Goal: Transaction & Acquisition: Purchase product/service

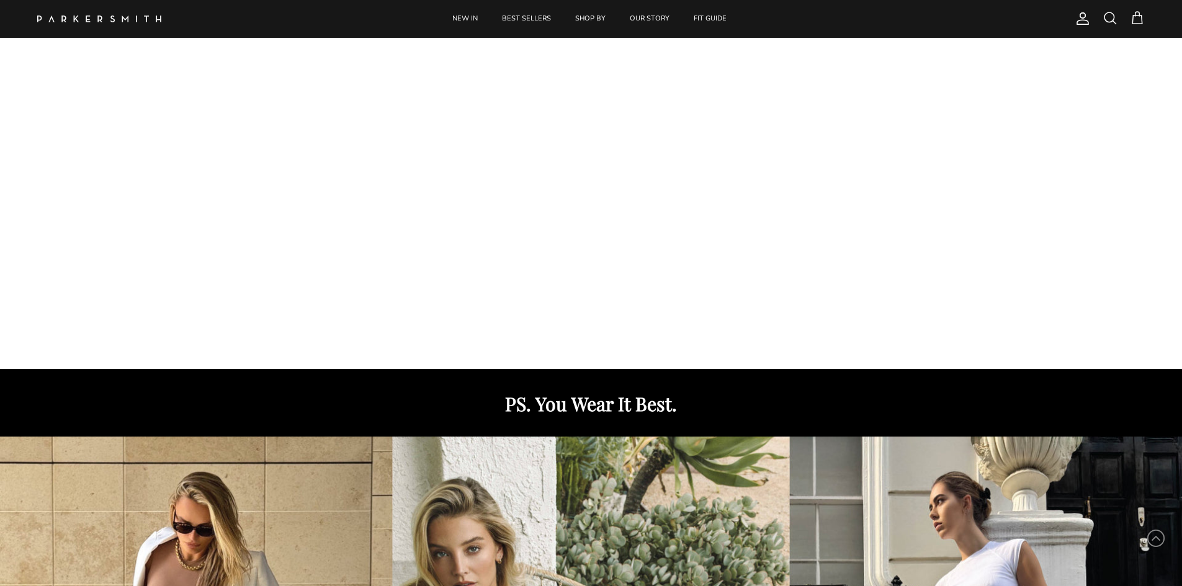
scroll to position [62, 0]
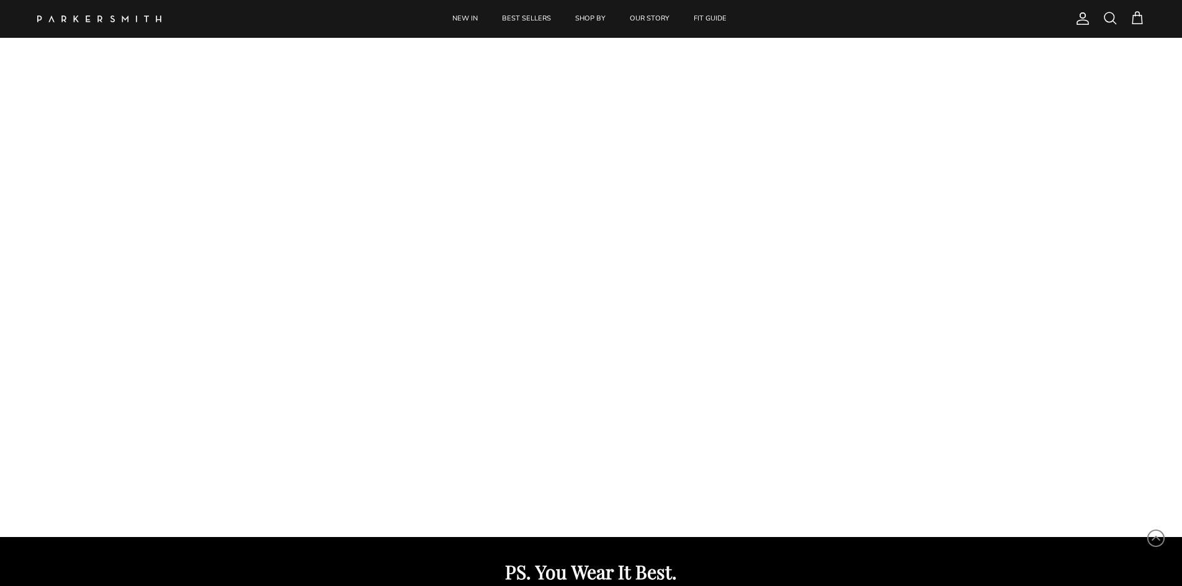
click at [1077, 12] on span "Account" at bounding box center [1083, 18] width 15 height 15
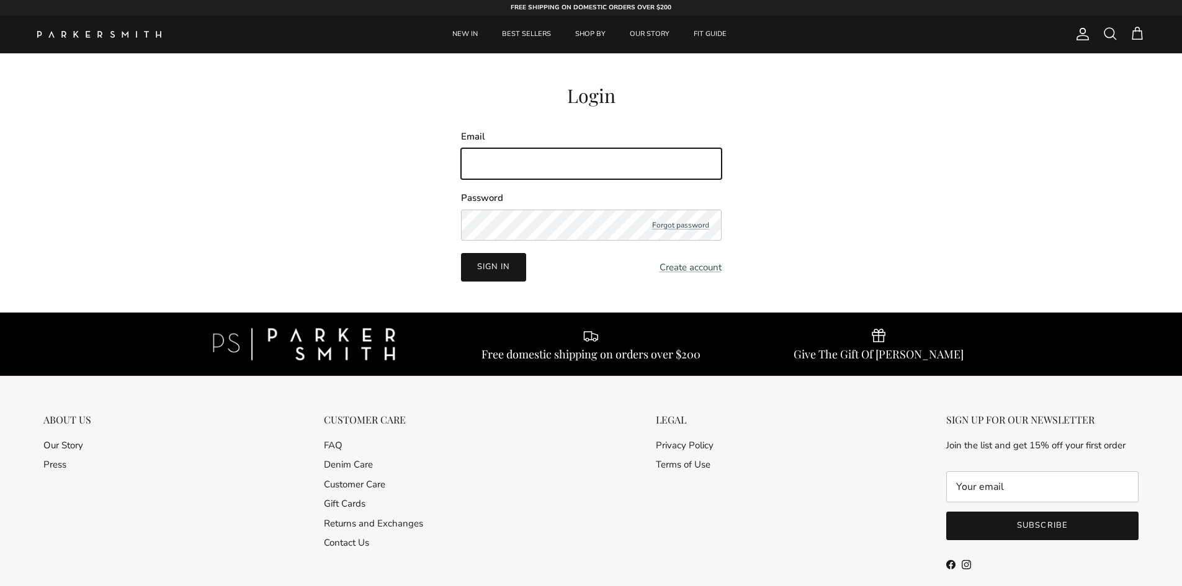
click at [503, 159] on input "Email" at bounding box center [591, 163] width 261 height 31
click at [490, 162] on input "Email" at bounding box center [591, 163] width 261 height 31
type input "shopify@sparklayer.io"
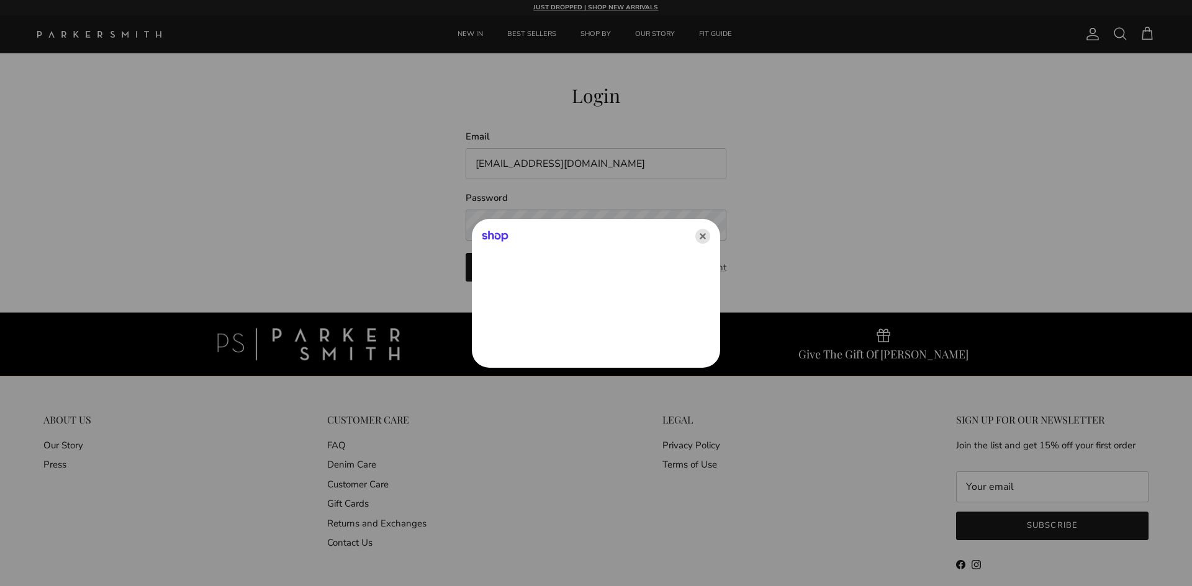
click at [696, 236] on icon "Close" at bounding box center [702, 236] width 15 height 15
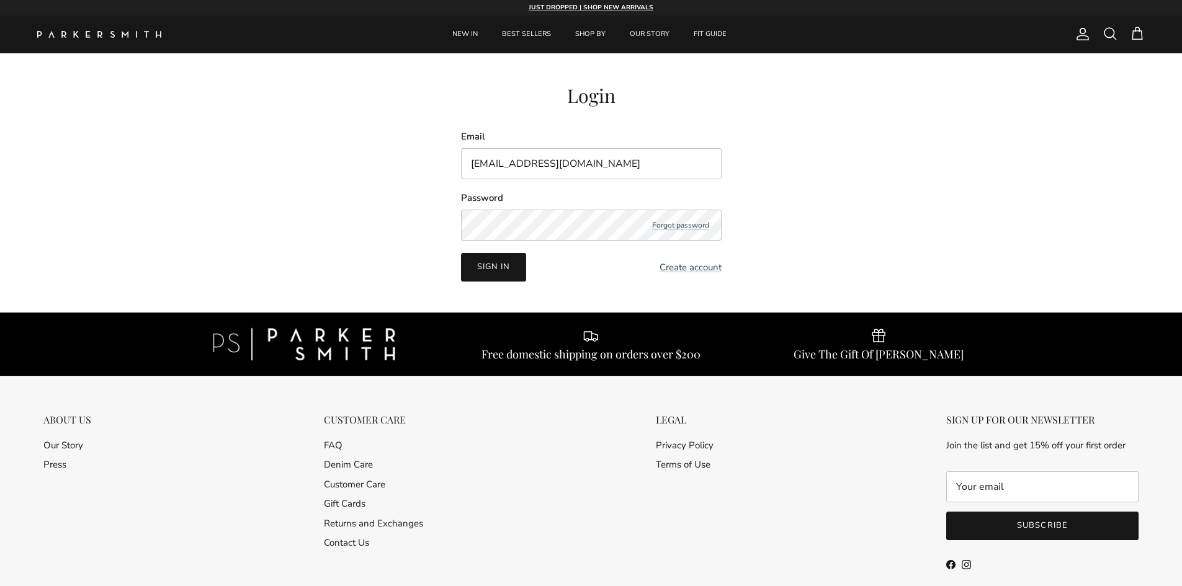
click at [482, 277] on button "Sign in" at bounding box center [493, 267] width 65 height 29
click at [479, 275] on button "Sign in" at bounding box center [493, 267] width 65 height 29
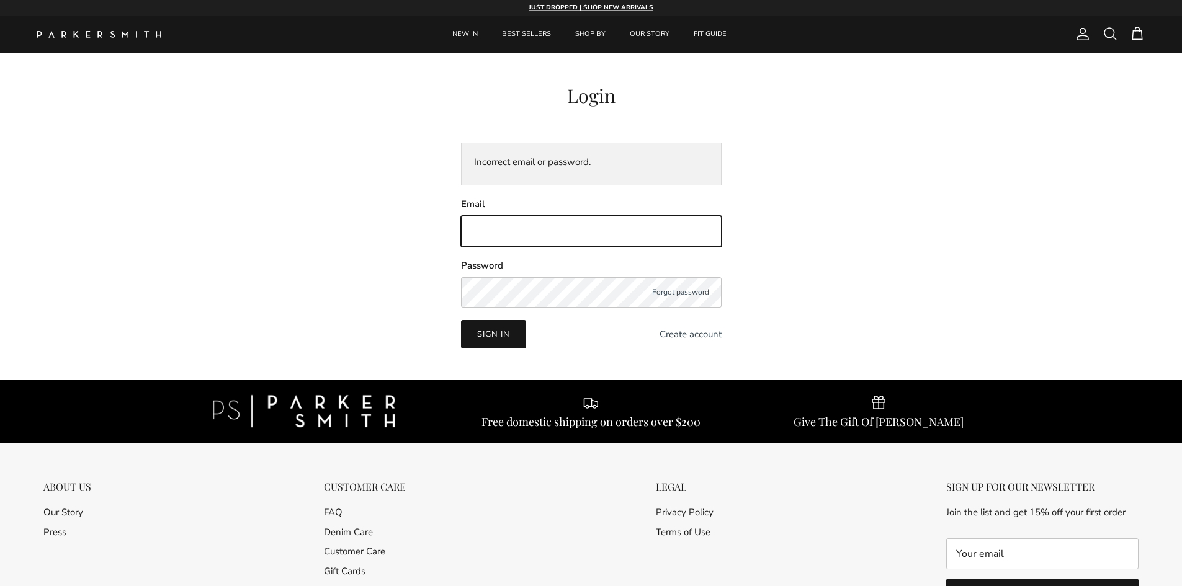
click at [536, 226] on input "Email" at bounding box center [591, 231] width 261 height 31
type input "shopify@sparklayer.io"
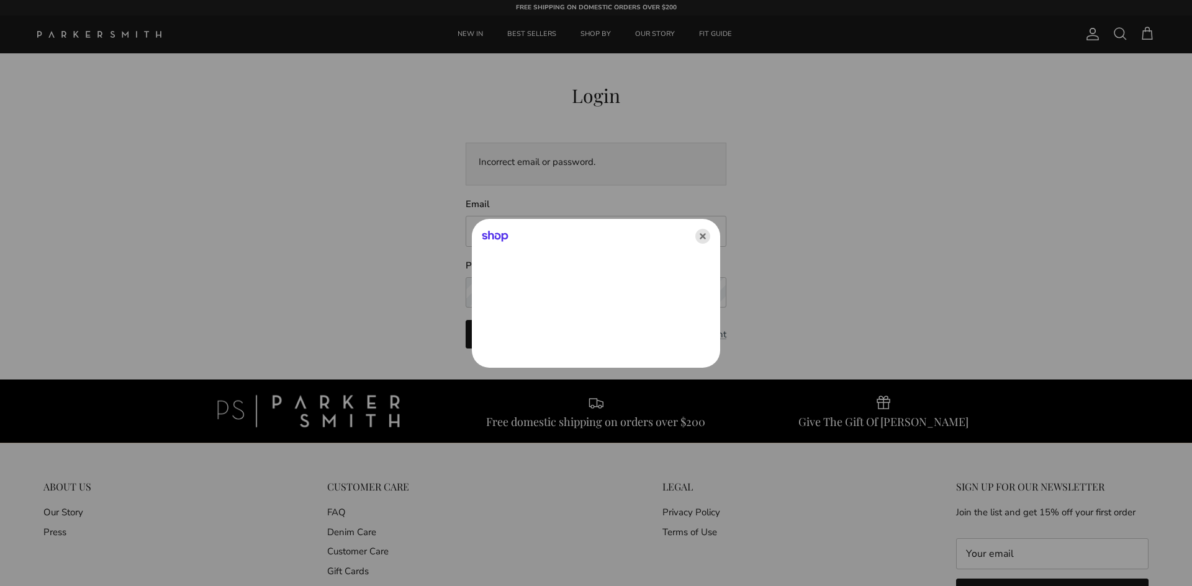
click at [701, 242] on icon "Close" at bounding box center [702, 236] width 15 height 15
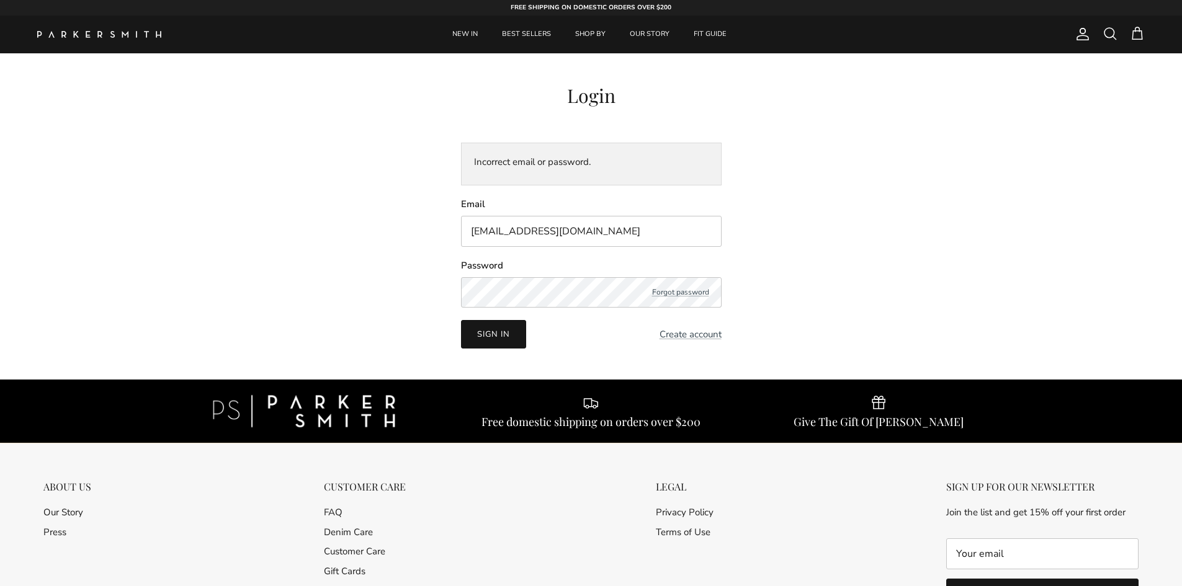
click at [507, 341] on button "Sign in" at bounding box center [493, 334] width 65 height 29
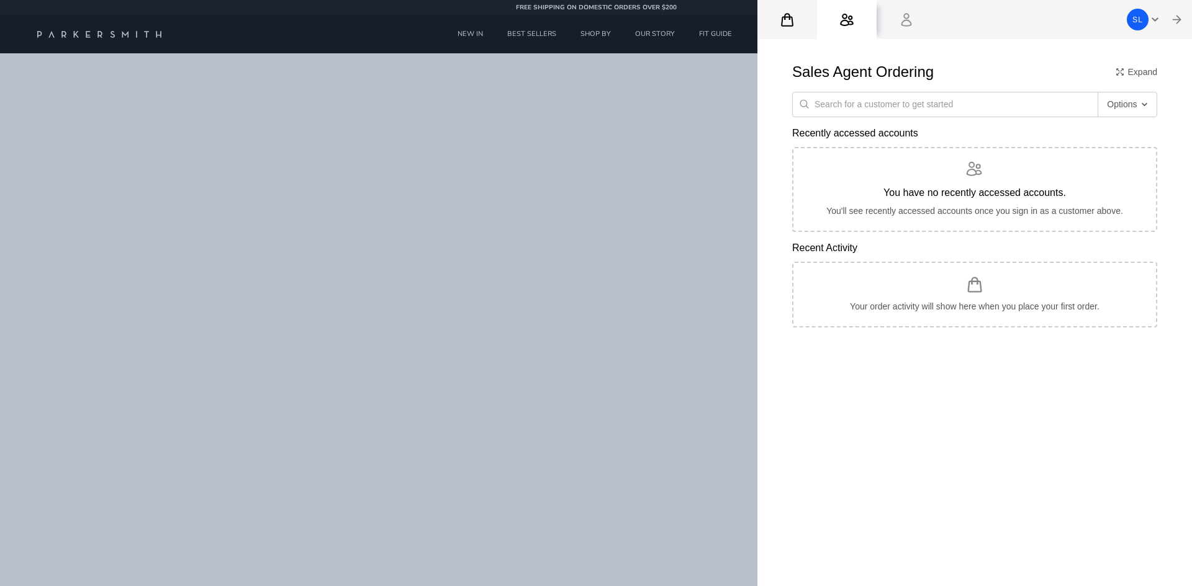
drag, startPoint x: 798, startPoint y: 22, endPoint x: 766, endPoint y: 29, distance: 32.5
click at [797, 22] on button "My Cart" at bounding box center [787, 20] width 60 height 40
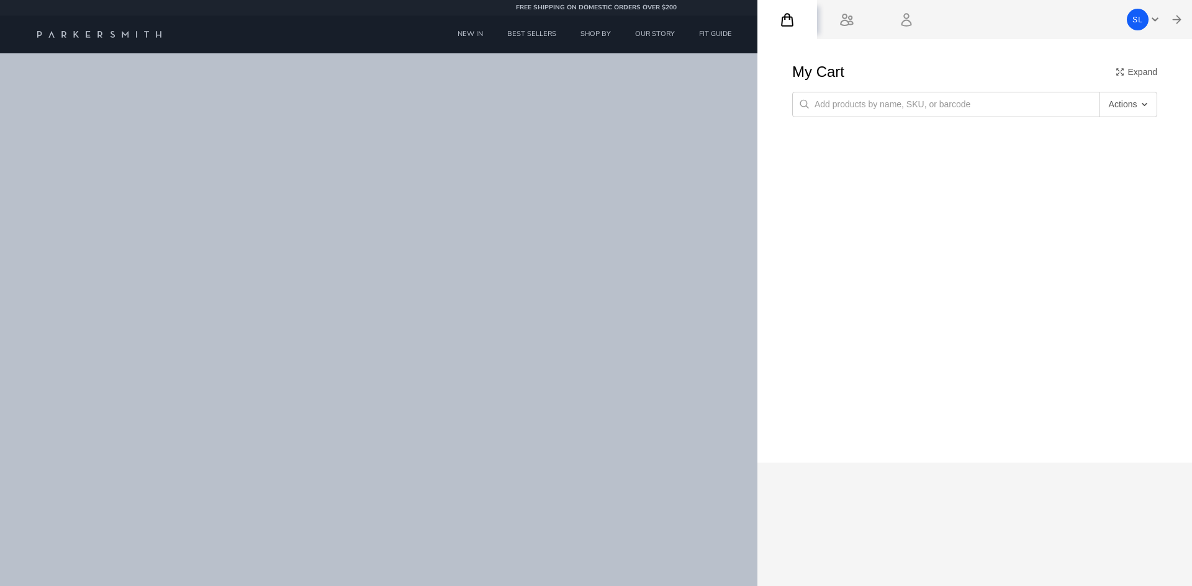
click at [416, 315] on div at bounding box center [596, 293] width 1192 height 586
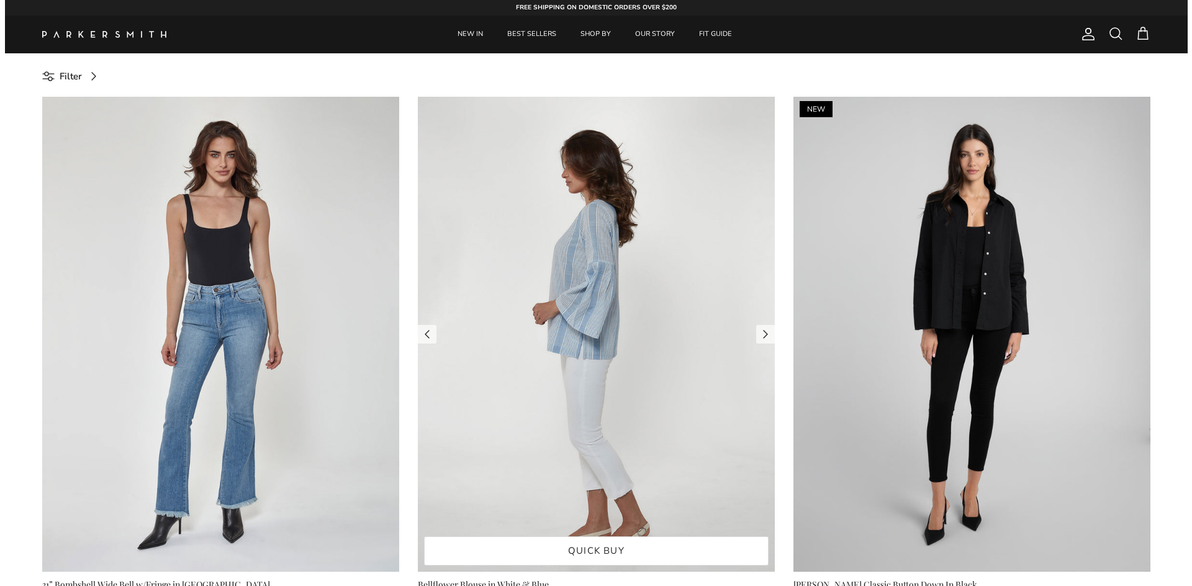
scroll to position [248, 0]
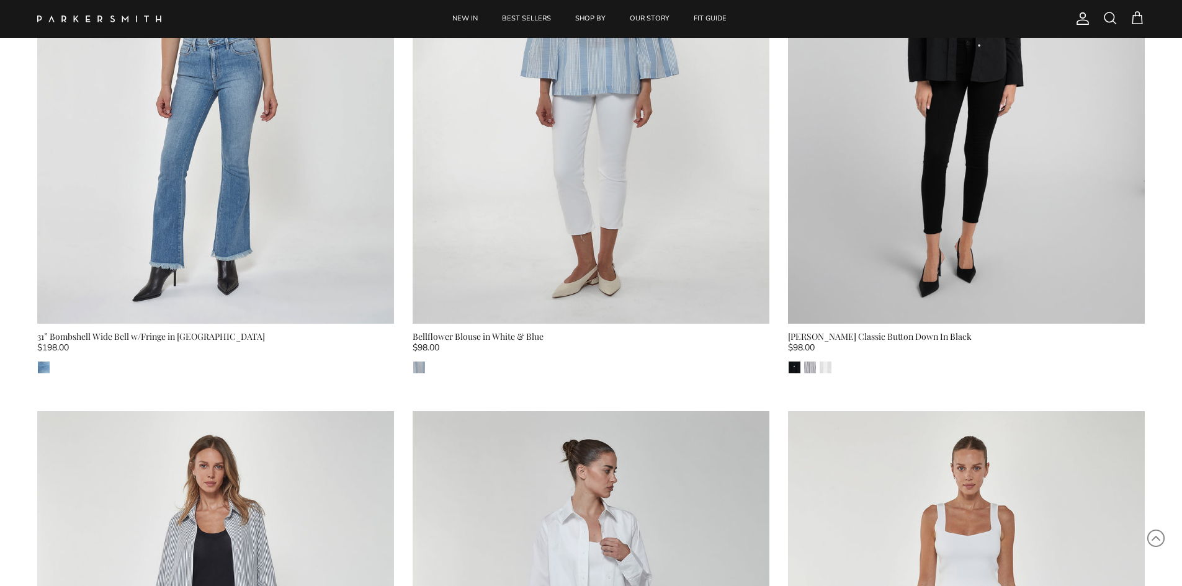
click at [1090, 15] on span "Account" at bounding box center [1083, 18] width 15 height 15
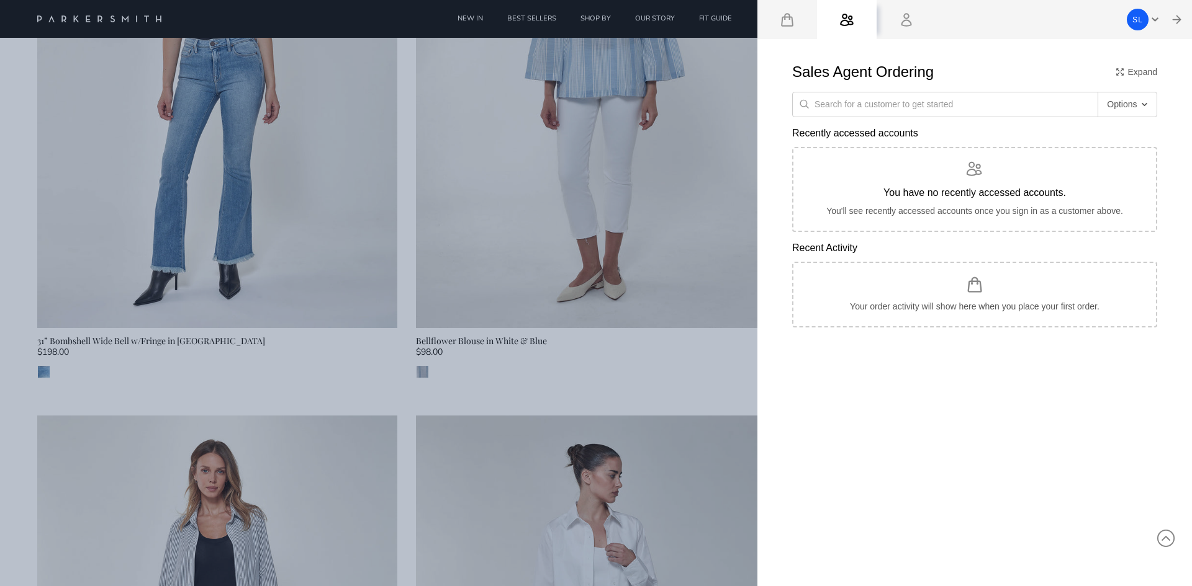
click at [524, 361] on div at bounding box center [596, 293] width 1192 height 586
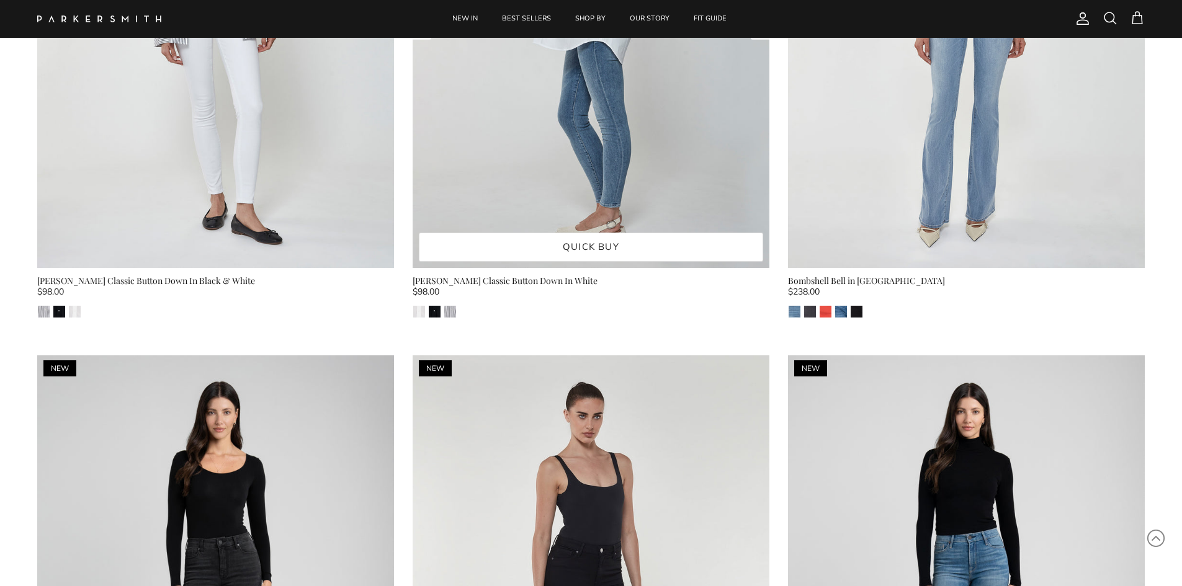
scroll to position [869, 0]
click at [566, 228] on img at bounding box center [591, 29] width 357 height 476
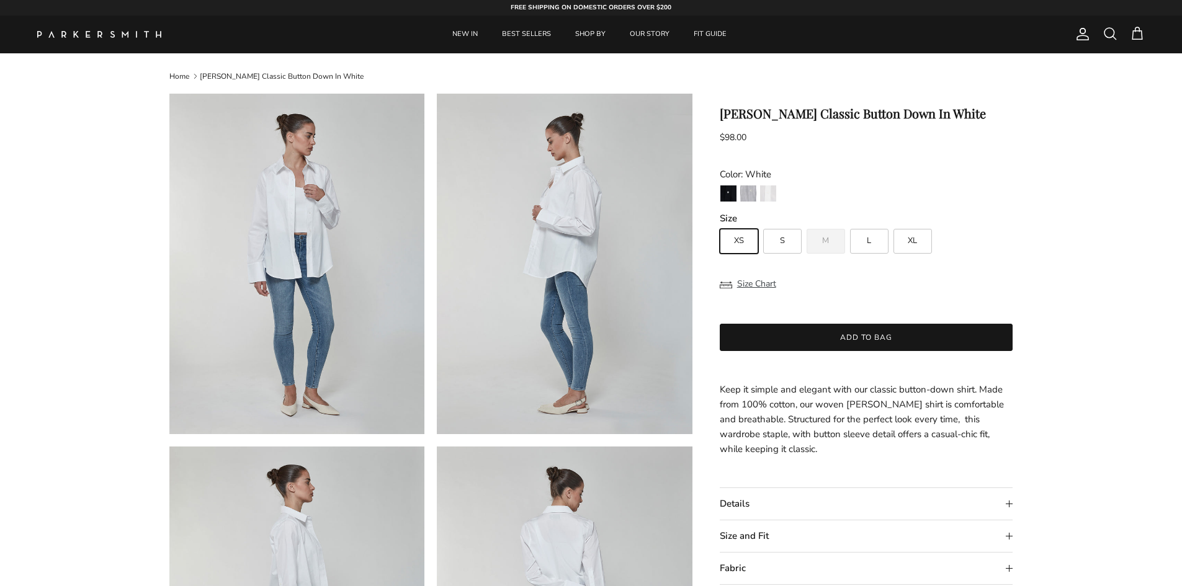
click at [1130, 38] on span at bounding box center [1137, 33] width 15 height 15
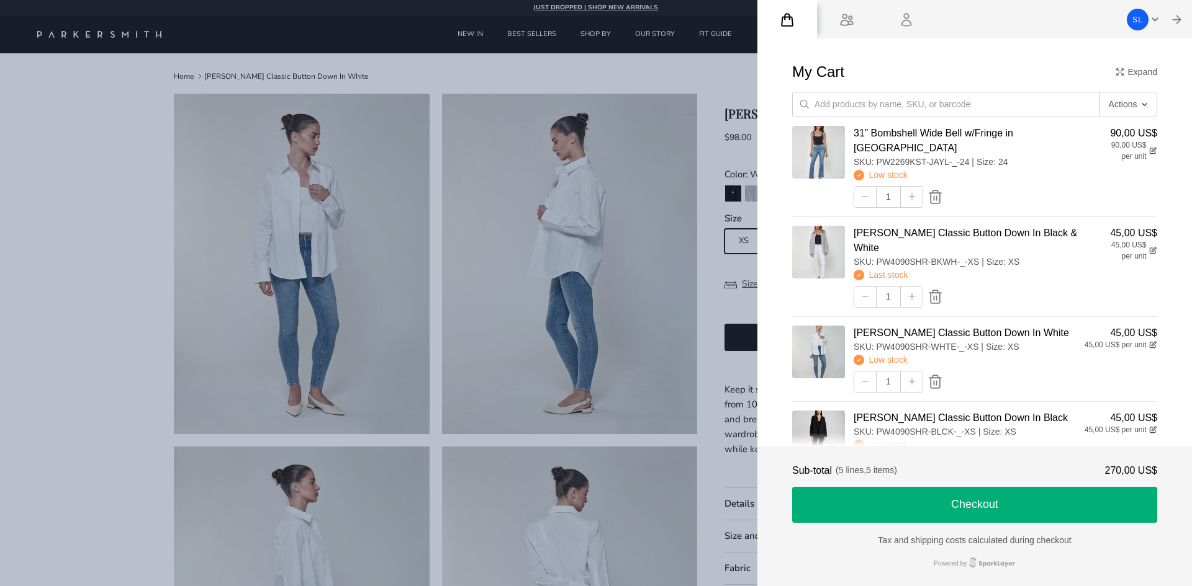
click at [647, 105] on div at bounding box center [596, 293] width 1192 height 586
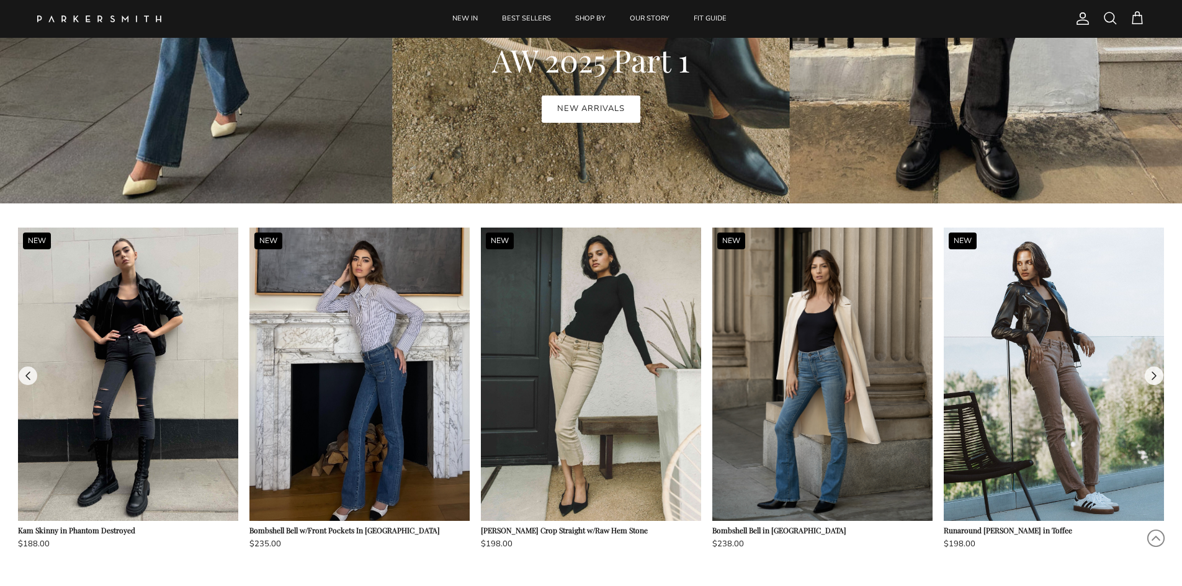
scroll to position [1241, 0]
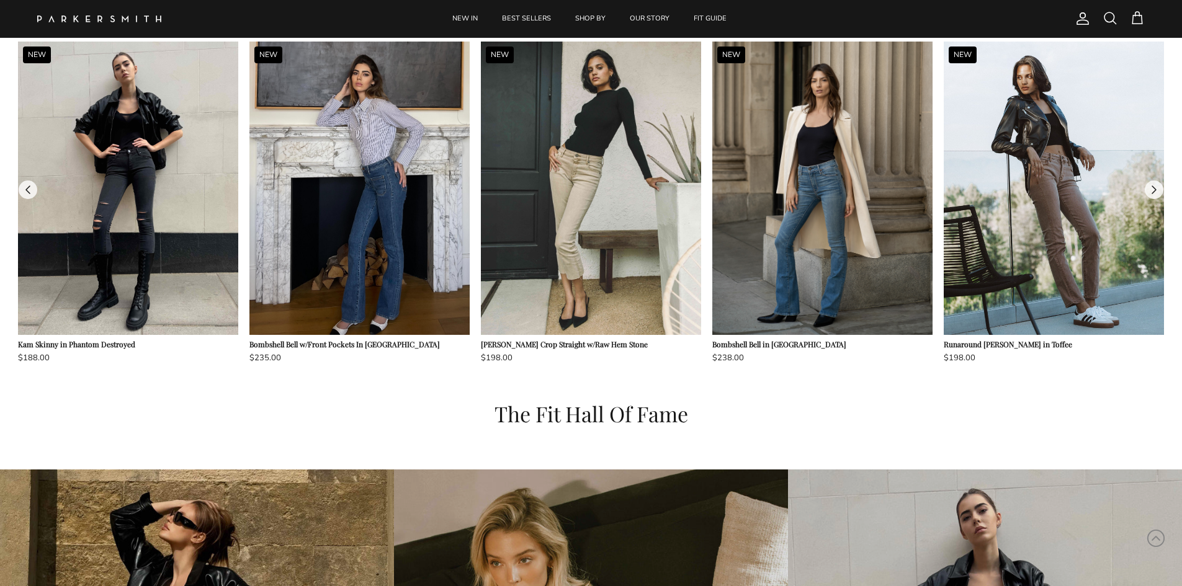
click at [611, 266] on img at bounding box center [591, 189] width 220 height 294
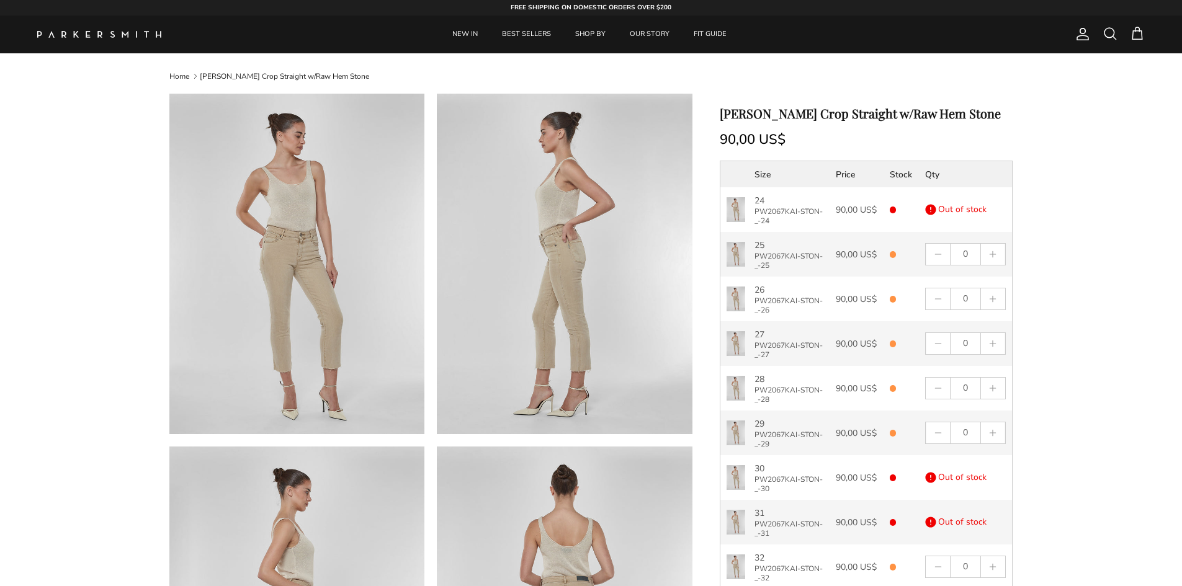
select select "25"
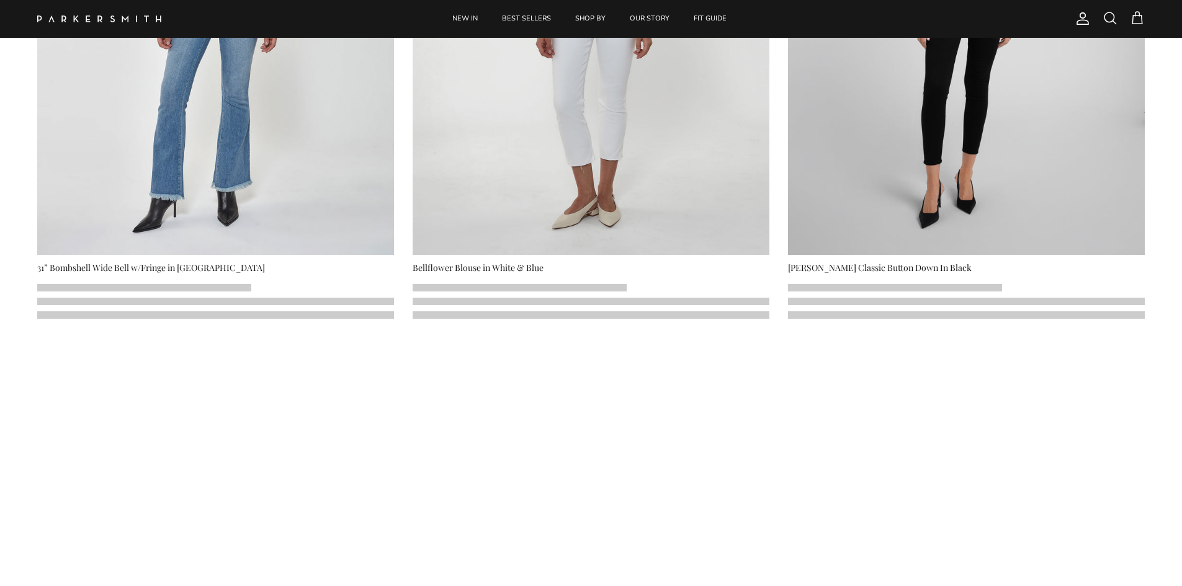
select select "25"
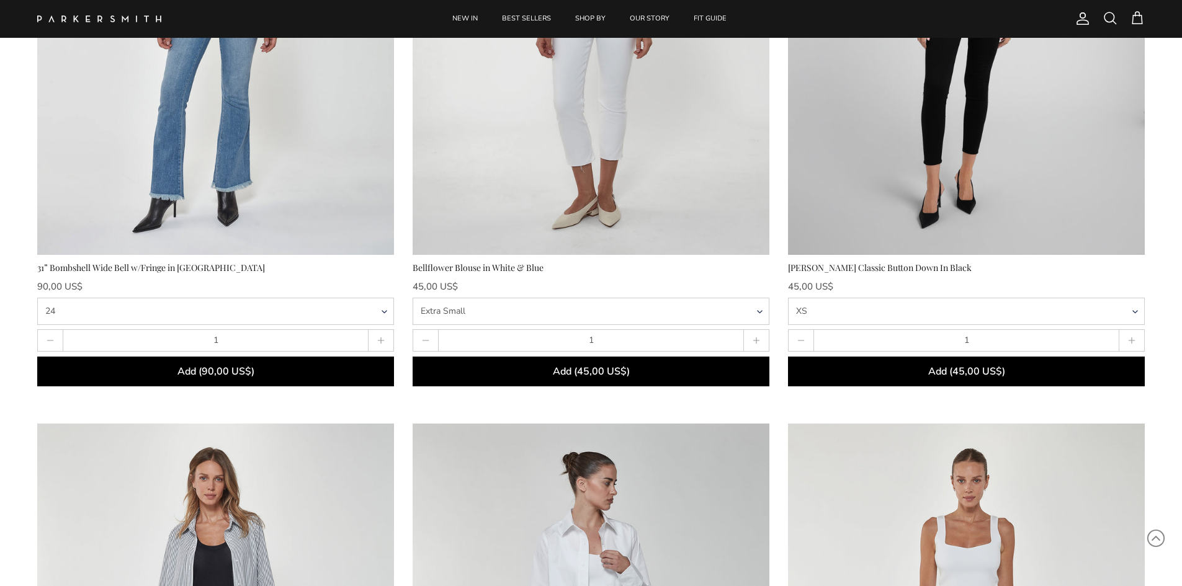
scroll to position [372, 0]
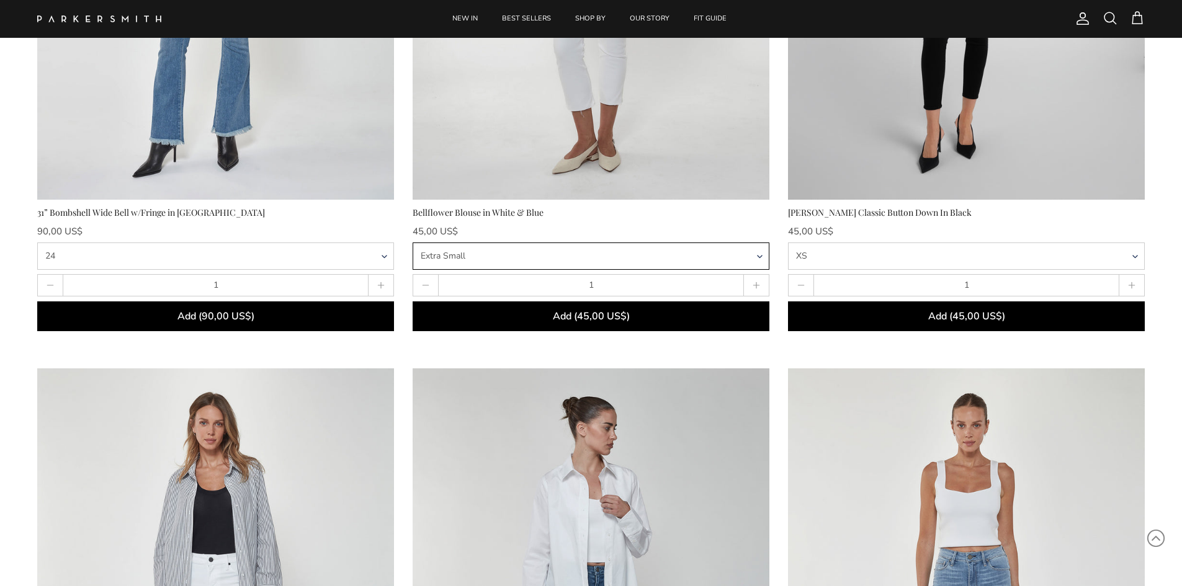
drag, startPoint x: 761, startPoint y: 258, endPoint x: 714, endPoint y: 258, distance: 47.2
click at [761, 258] on select "Extra Small Small Medium Large Extra Large" at bounding box center [591, 256] width 357 height 27
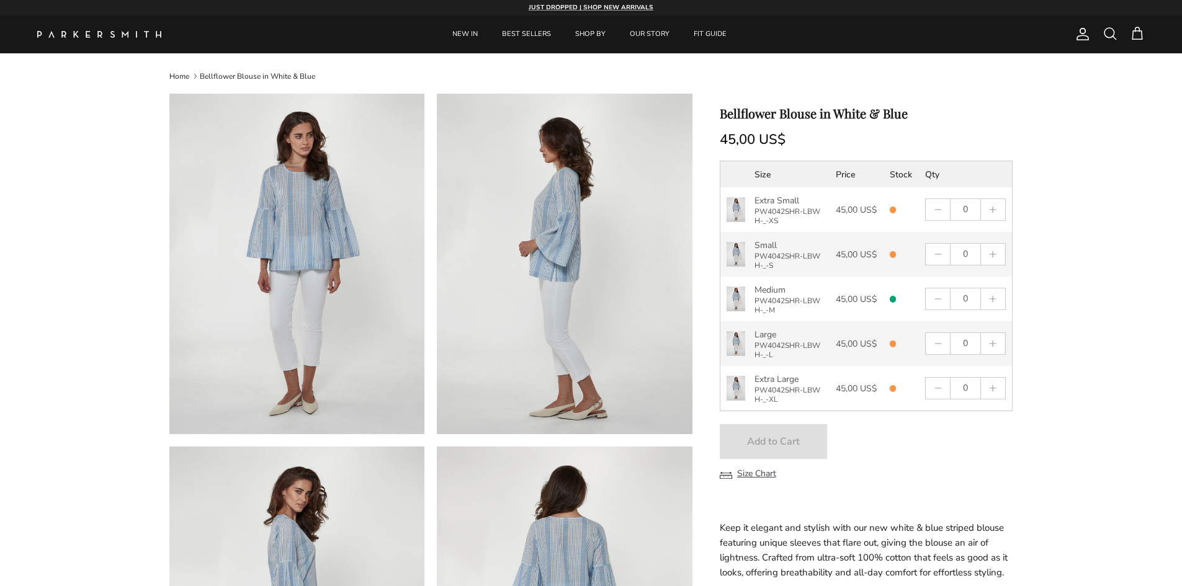
click at [1138, 40] on span at bounding box center [1137, 33] width 15 height 15
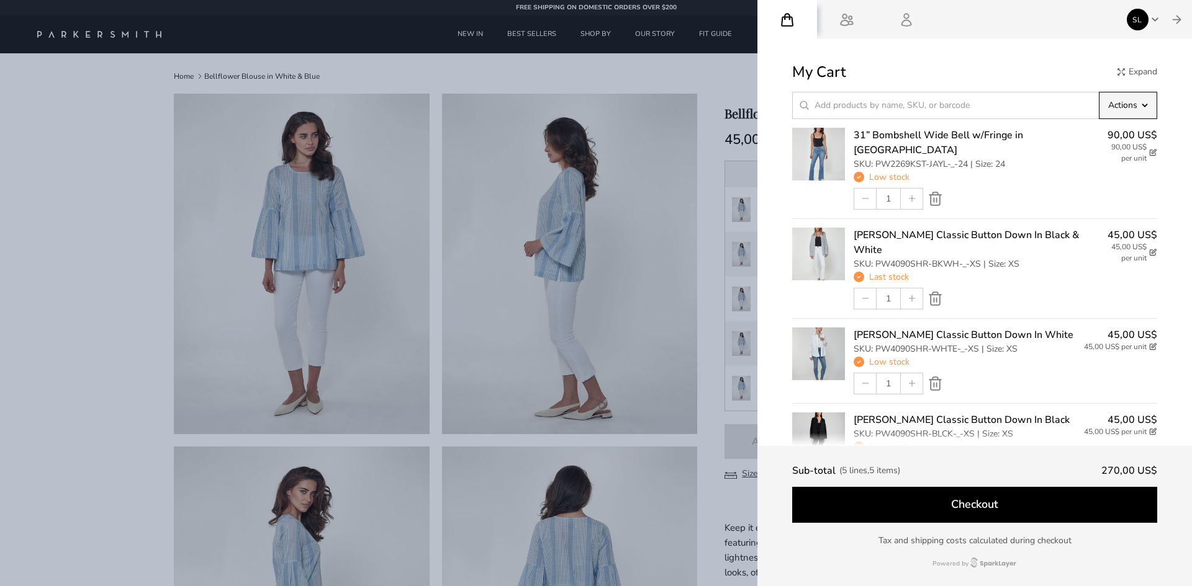
click at [1120, 110] on span "Actions" at bounding box center [1122, 105] width 29 height 13
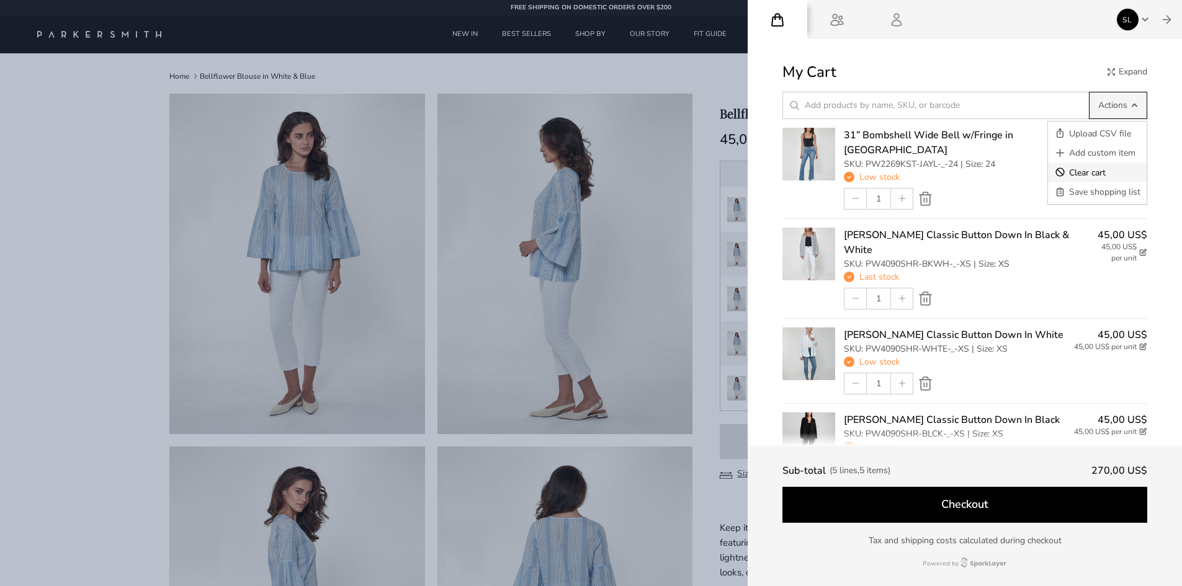
click at [1090, 172] on span "Clear cart" at bounding box center [1087, 172] width 37 height 13
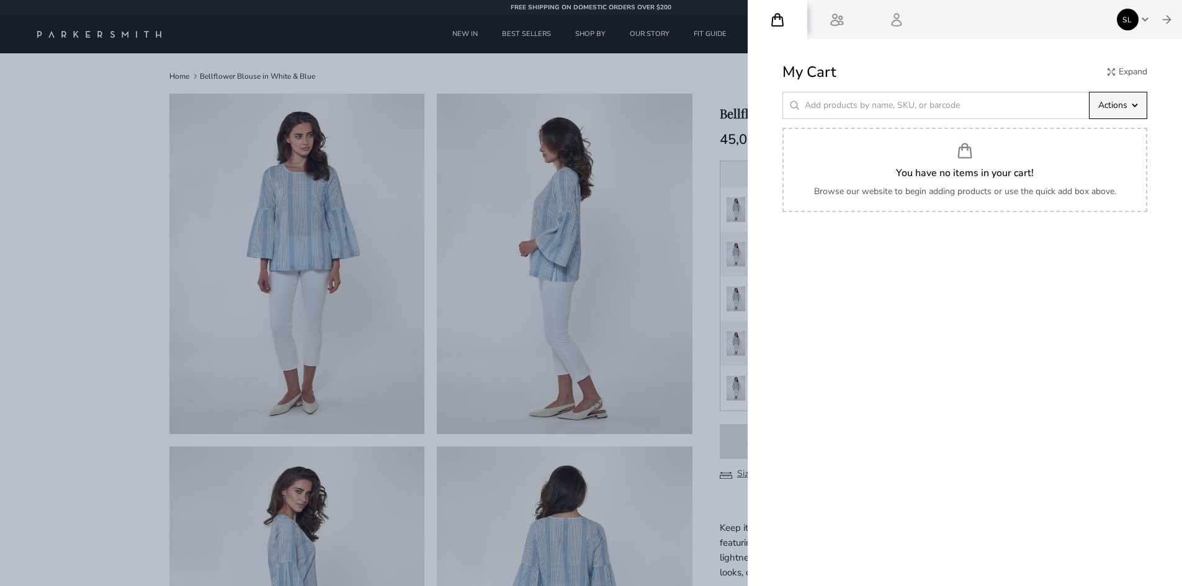
click at [1102, 110] on span "Actions" at bounding box center [1113, 105] width 29 height 13
click at [114, 207] on div at bounding box center [591, 293] width 1182 height 586
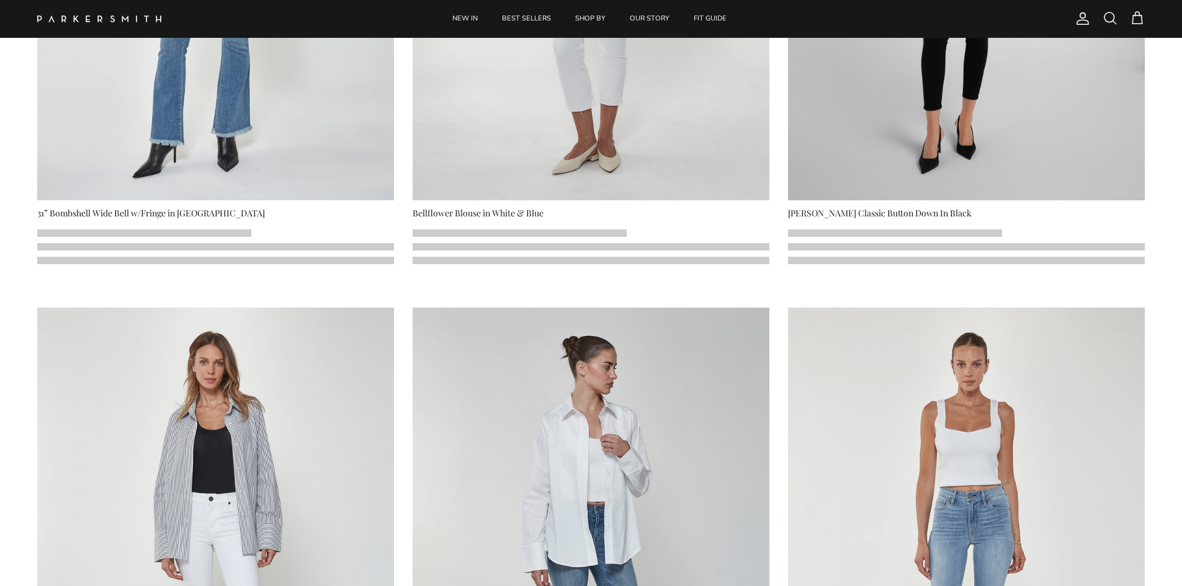
scroll to position [372, 0]
select select "25"
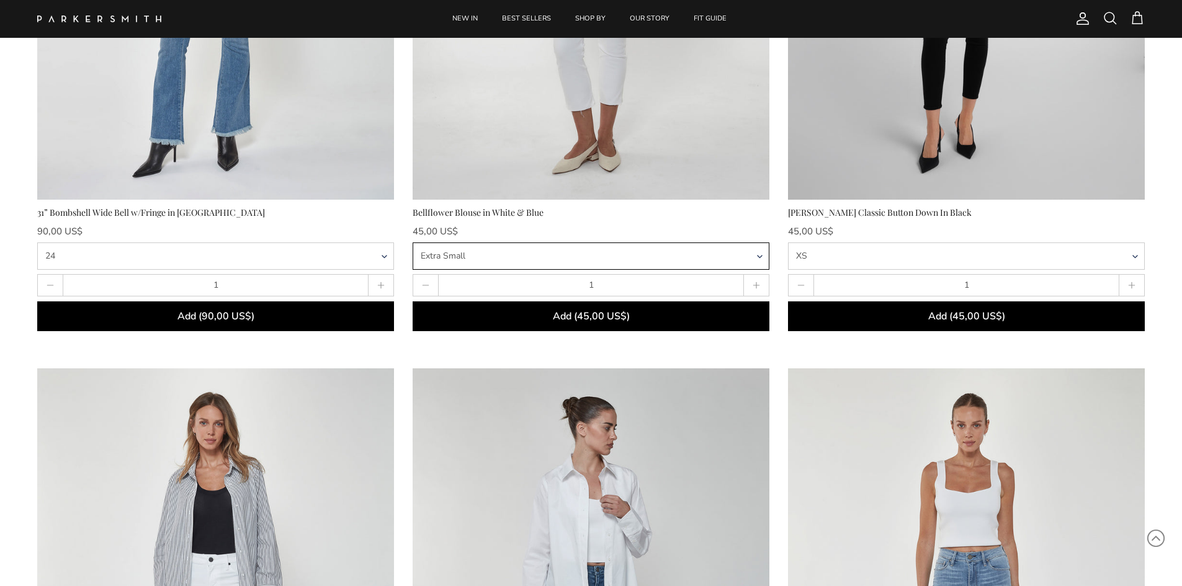
click at [603, 264] on select "Extra Small Small Medium Large Extra Large" at bounding box center [591, 256] width 357 height 27
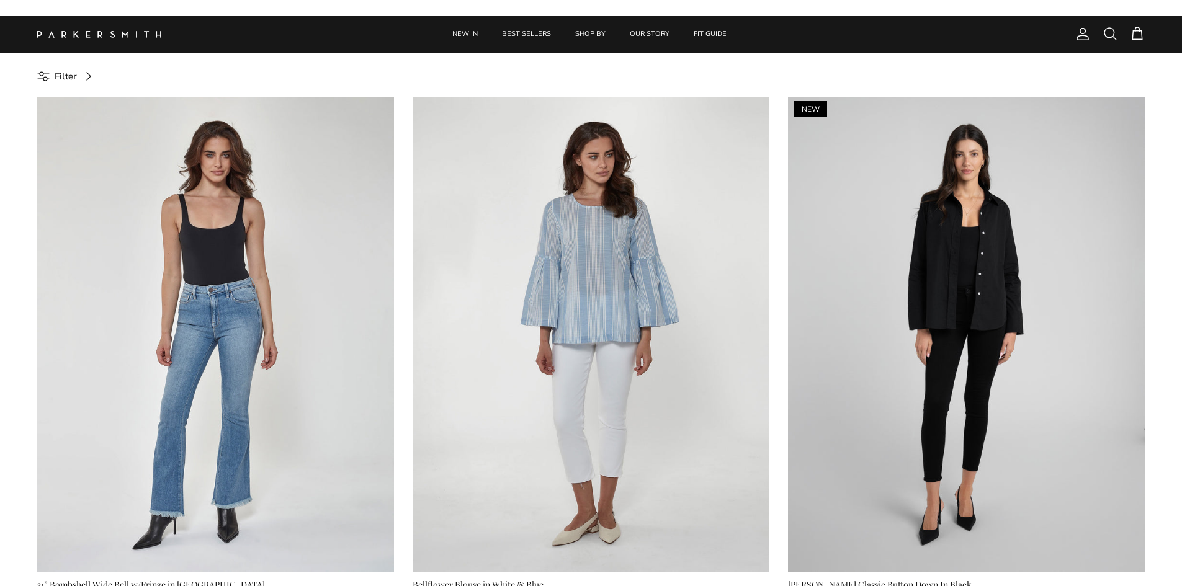
select select "25"
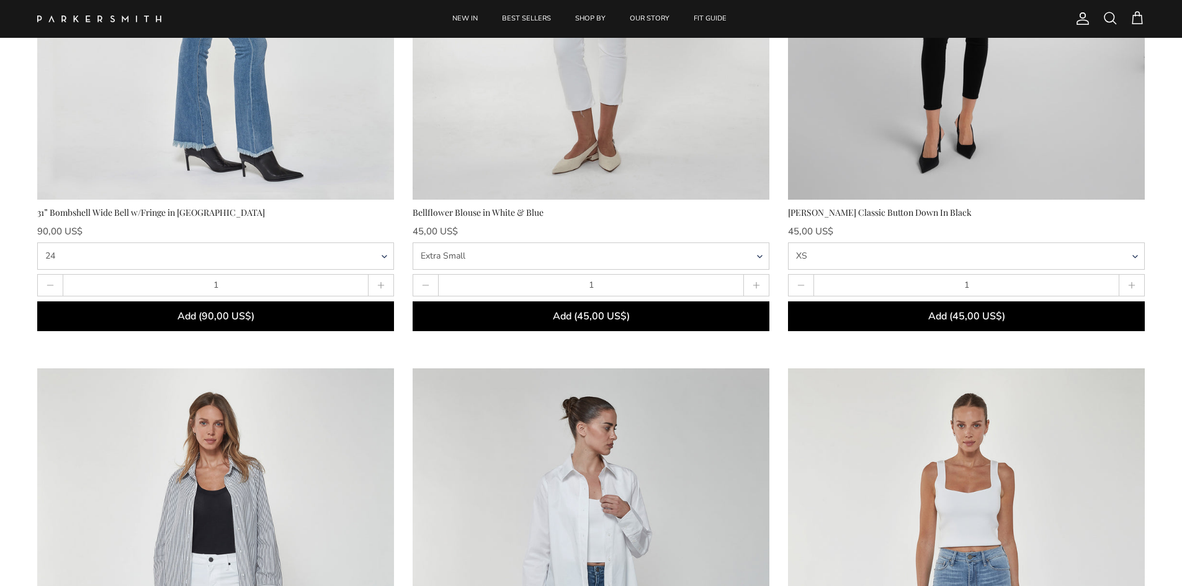
scroll to position [372, 0]
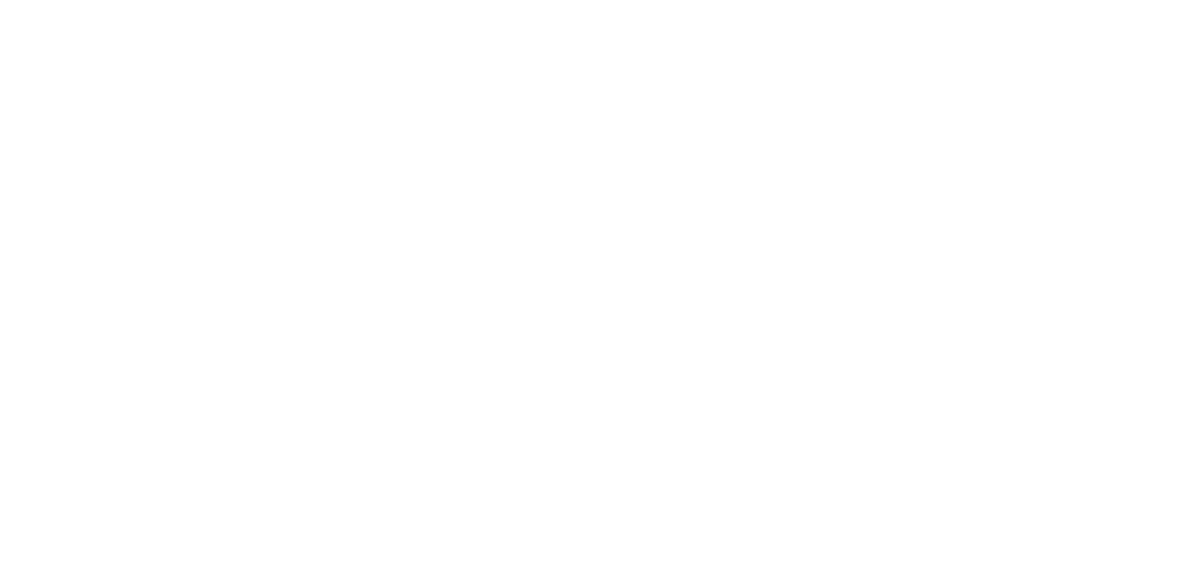
select select "25"
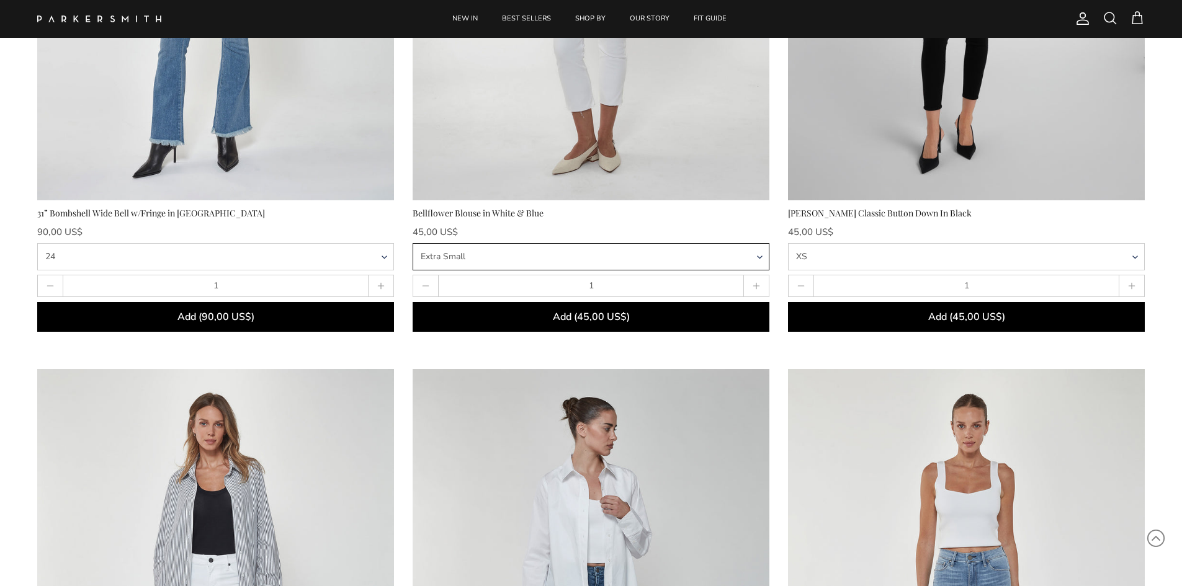
scroll to position [372, 0]
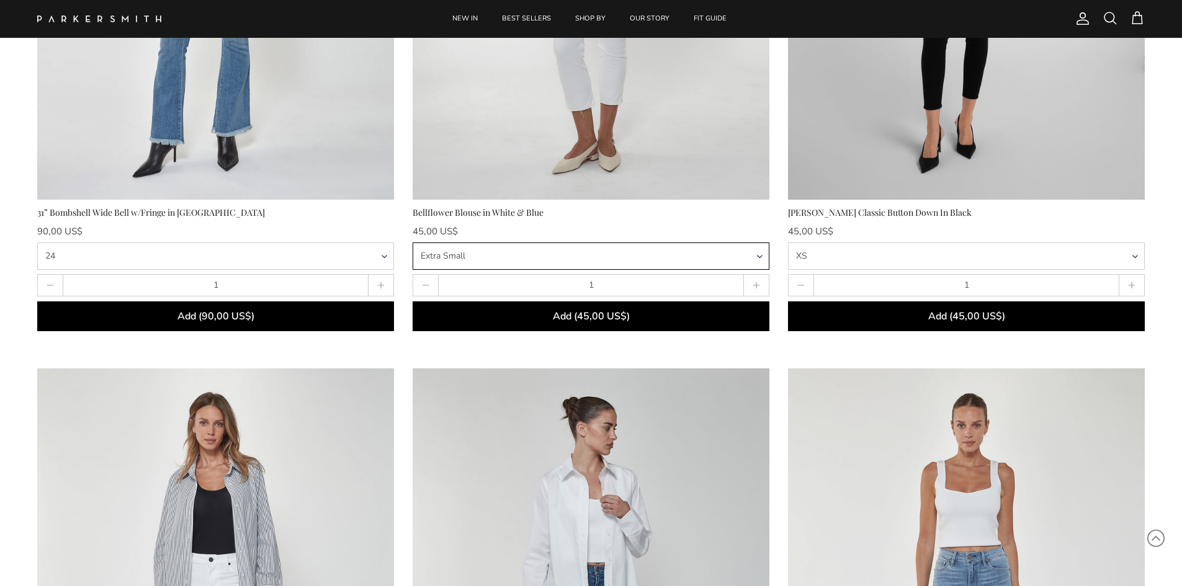
click at [542, 246] on select "Extra Small Small Medium Large Extra Large" at bounding box center [591, 256] width 357 height 27
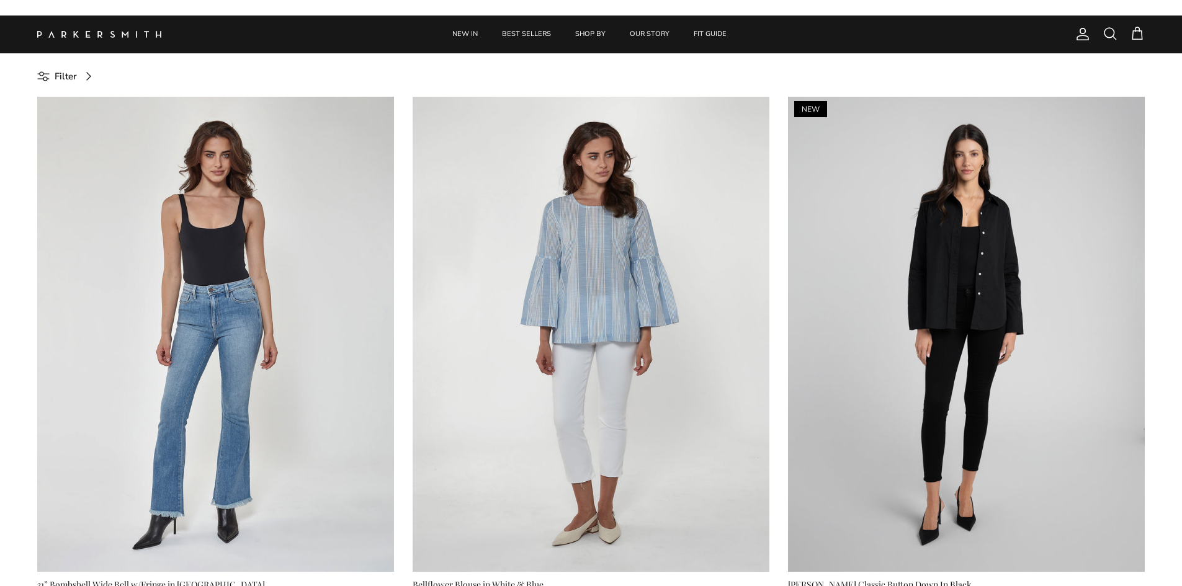
select select "25"
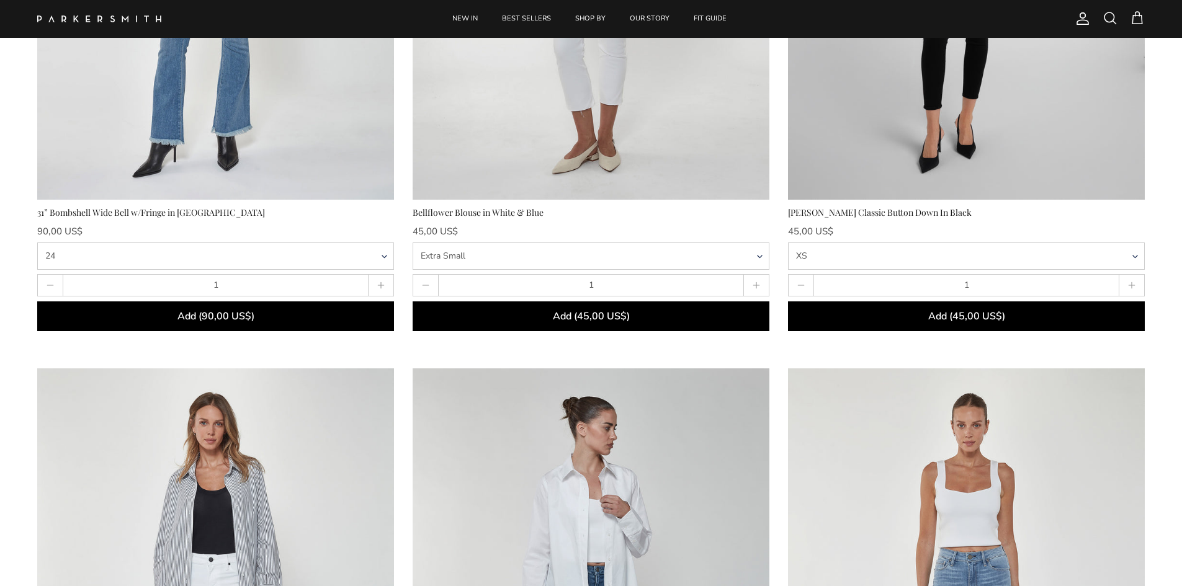
scroll to position [372, 0]
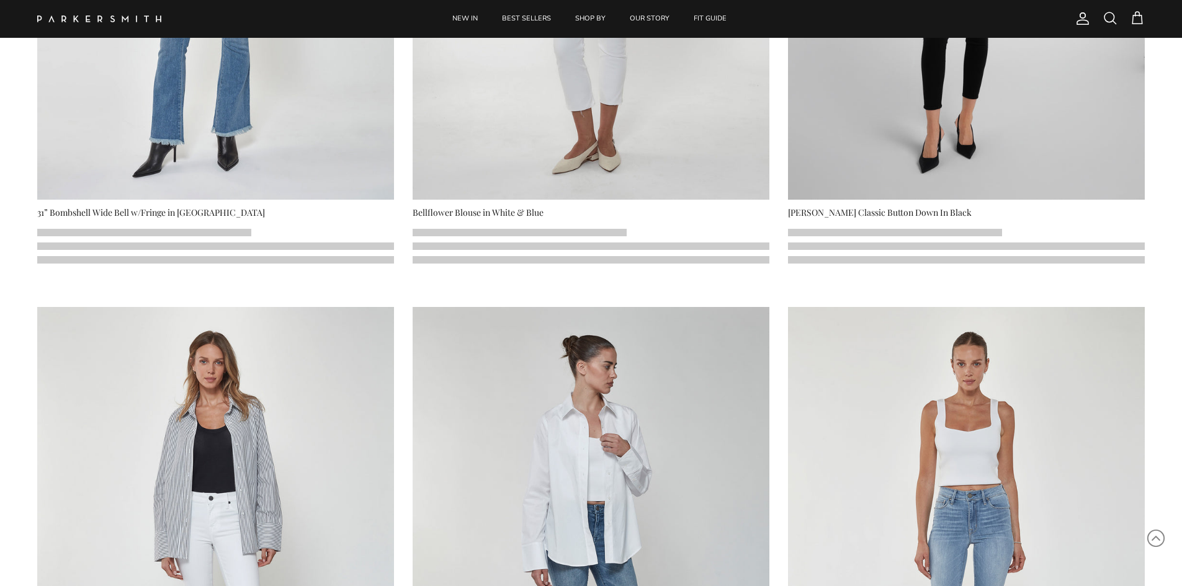
scroll to position [372, 0]
select select "25"
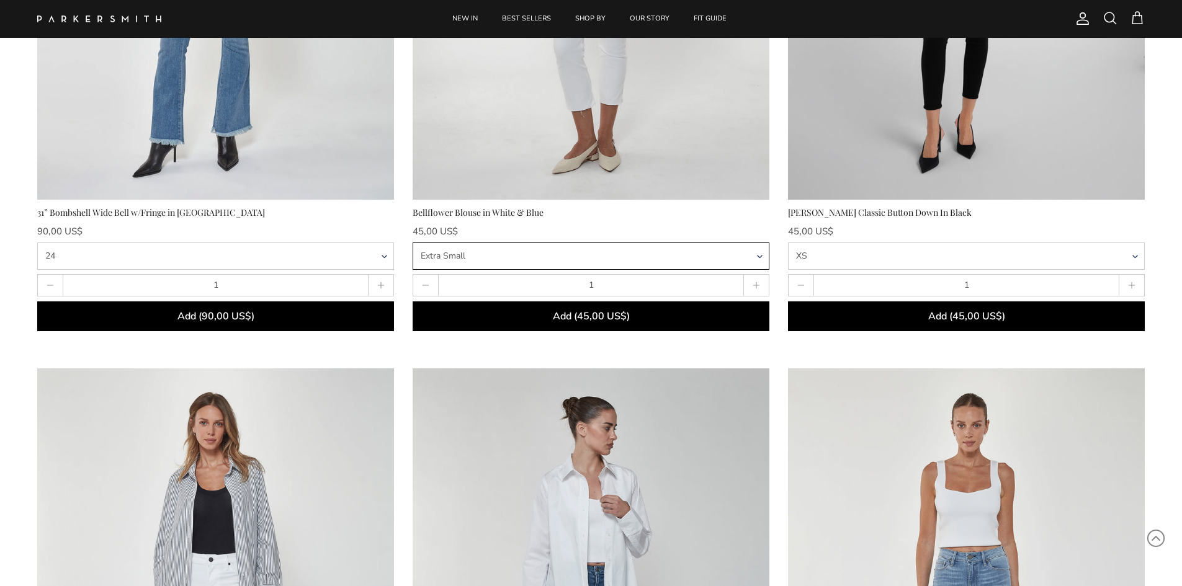
click at [518, 261] on select "Extra Small Small Medium Large Extra Large" at bounding box center [591, 256] width 357 height 27
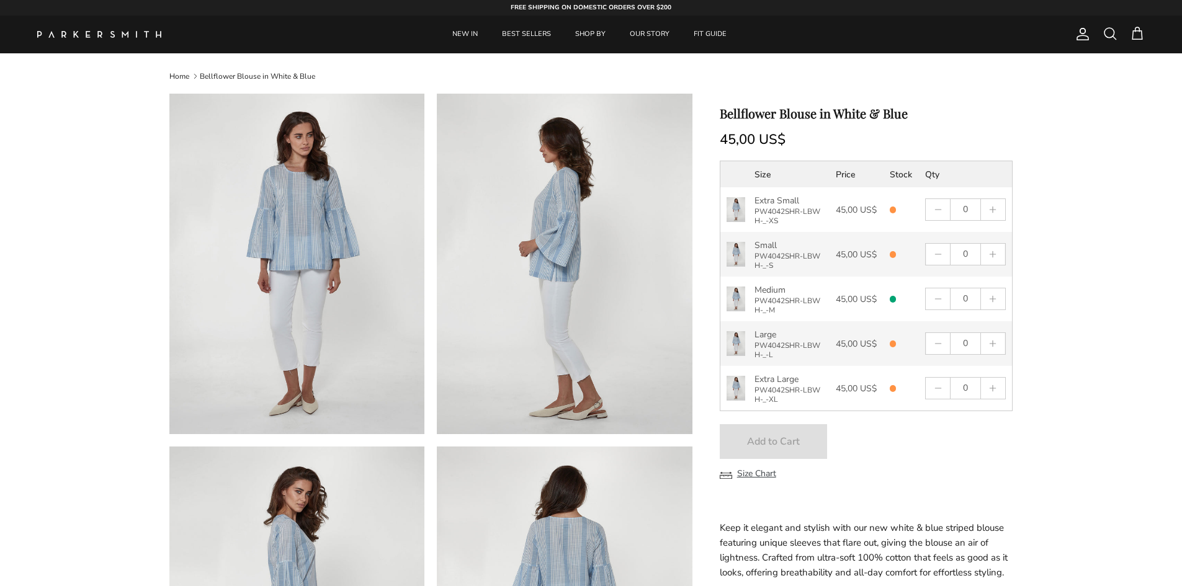
click at [100, 32] on img at bounding box center [99, 34] width 124 height 7
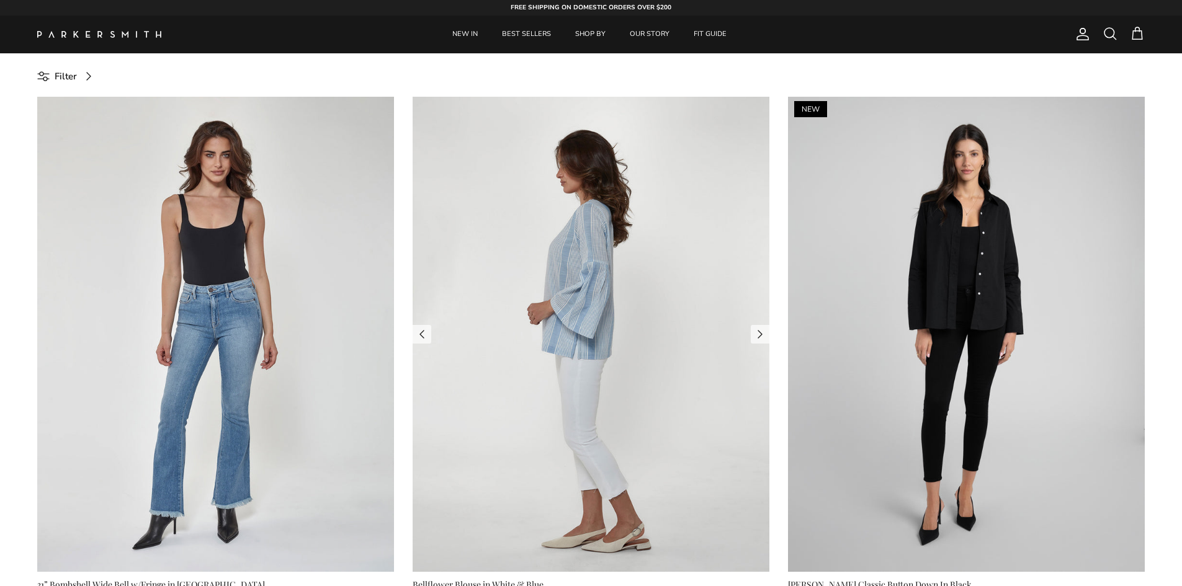
scroll to position [310, 0]
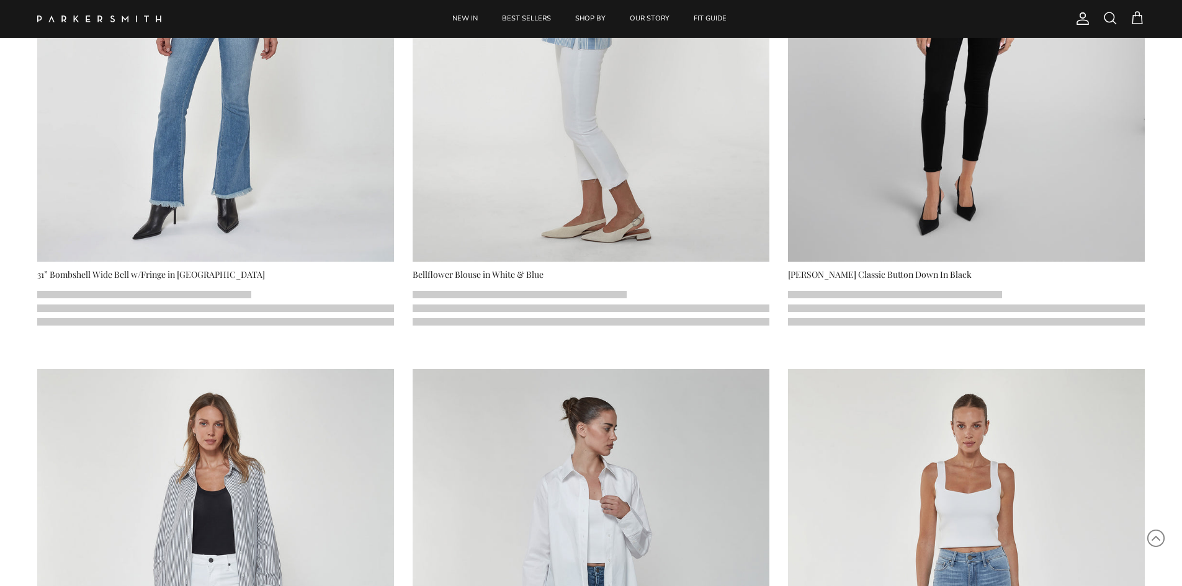
select select "25"
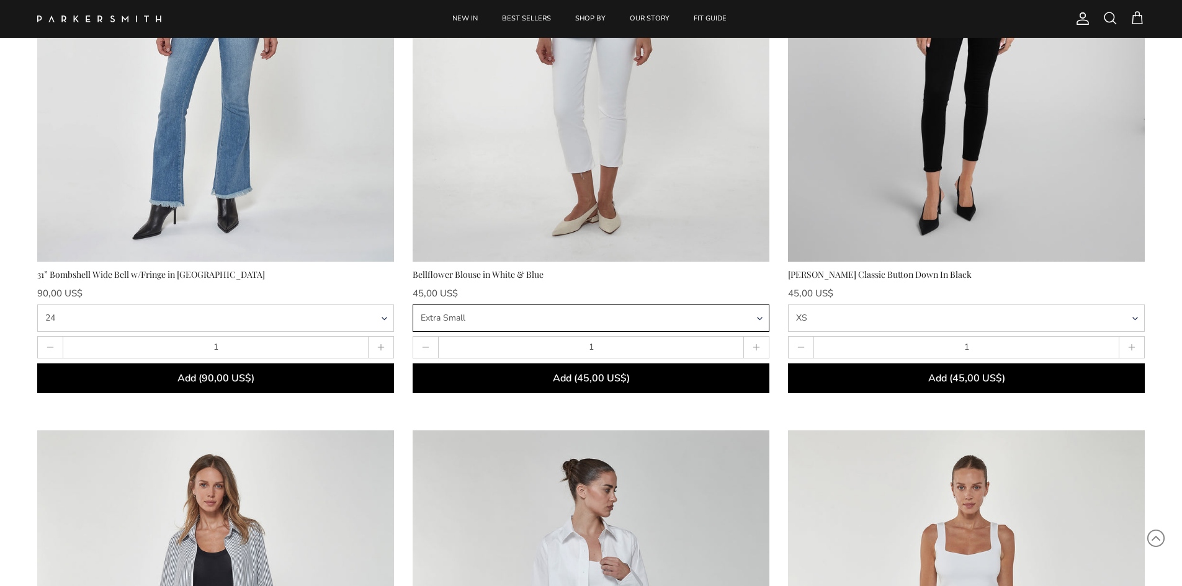
click at [636, 323] on select "Extra Small Small Medium Large Extra Large" at bounding box center [591, 318] width 357 height 27
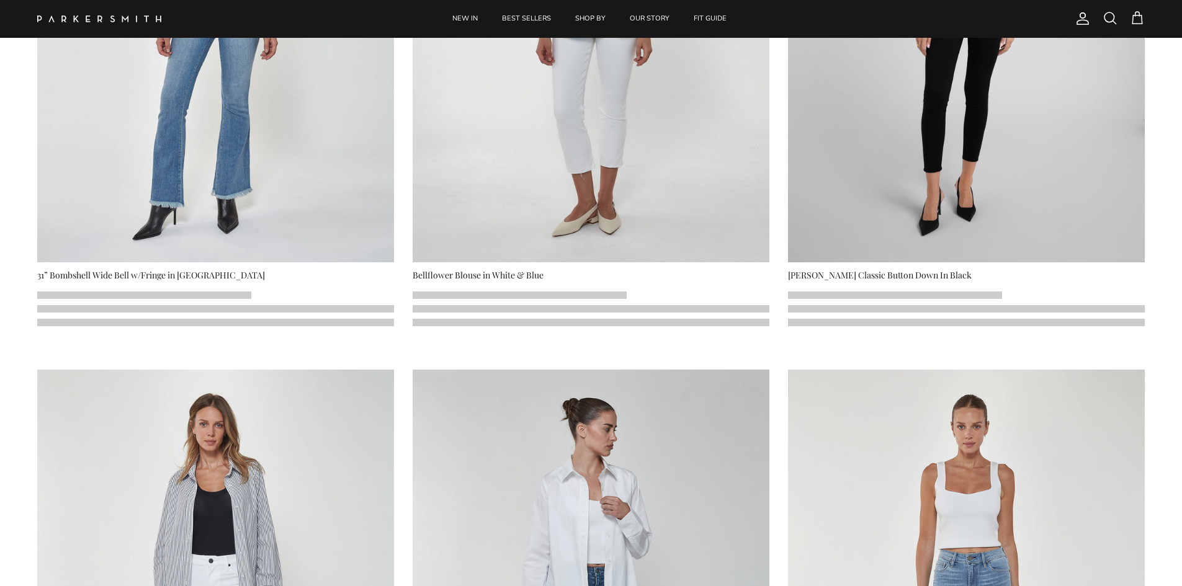
scroll to position [310, 0]
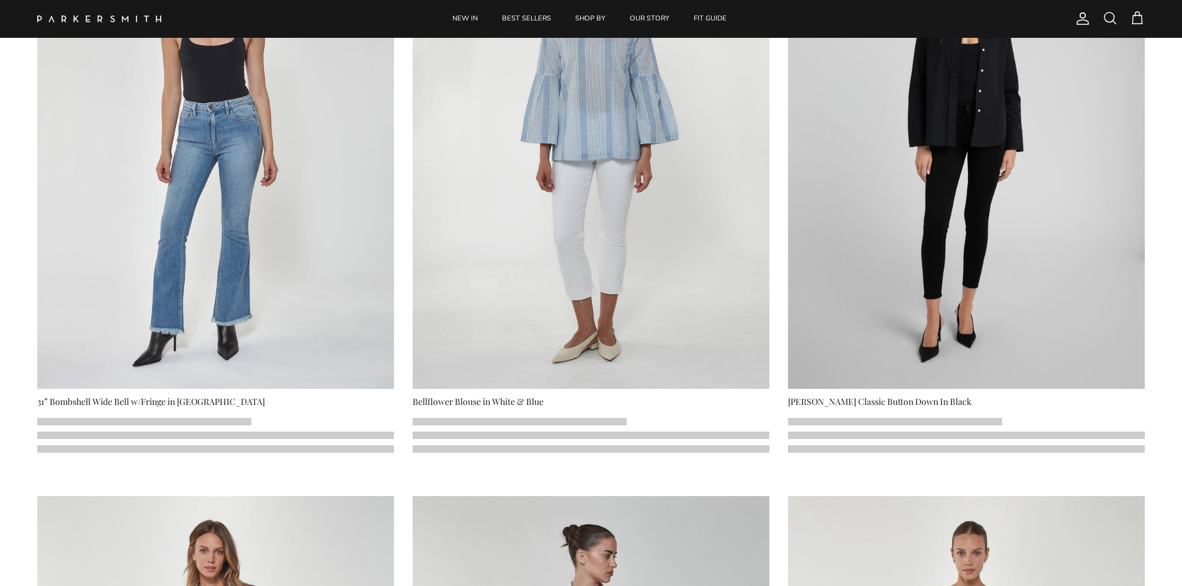
scroll to position [248, 0]
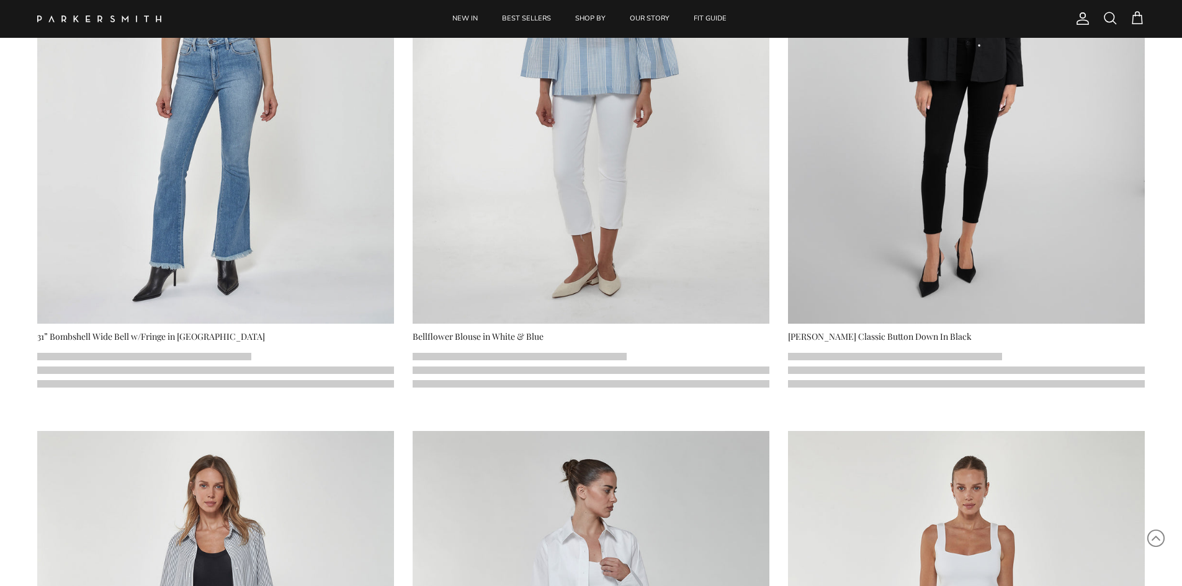
select select "25"
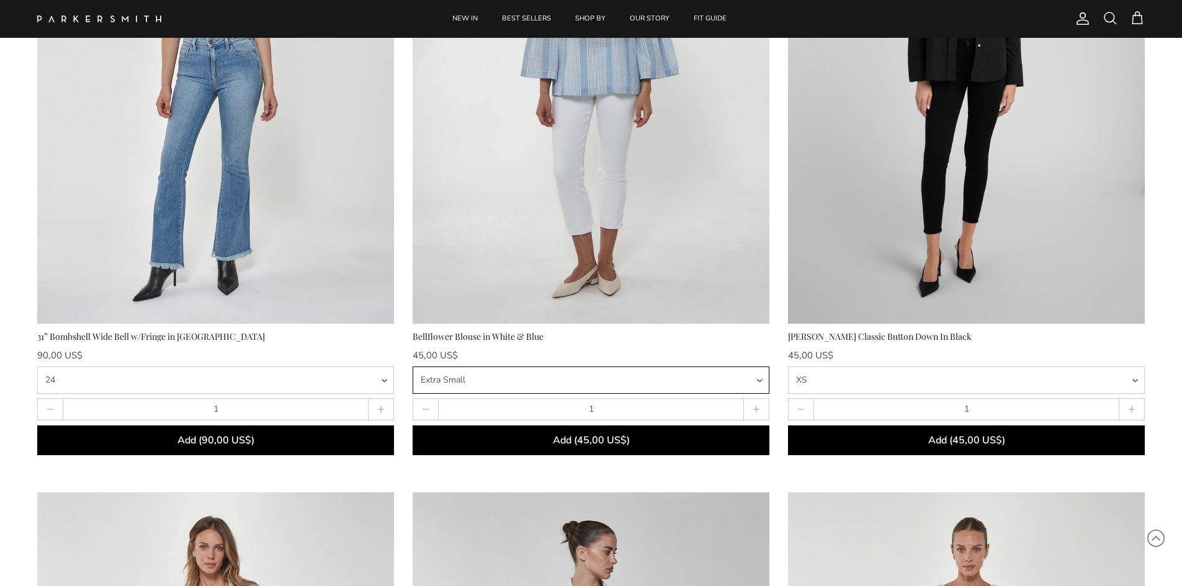
drag, startPoint x: 644, startPoint y: 384, endPoint x: 625, endPoint y: 392, distance: 20.9
click at [644, 384] on select "Extra Small Small Medium Large Extra Large" at bounding box center [591, 380] width 357 height 27
select select "Medium"
click at [413, 367] on select "Extra Small Small Medium Large Extra Large" at bounding box center [591, 380] width 357 height 27
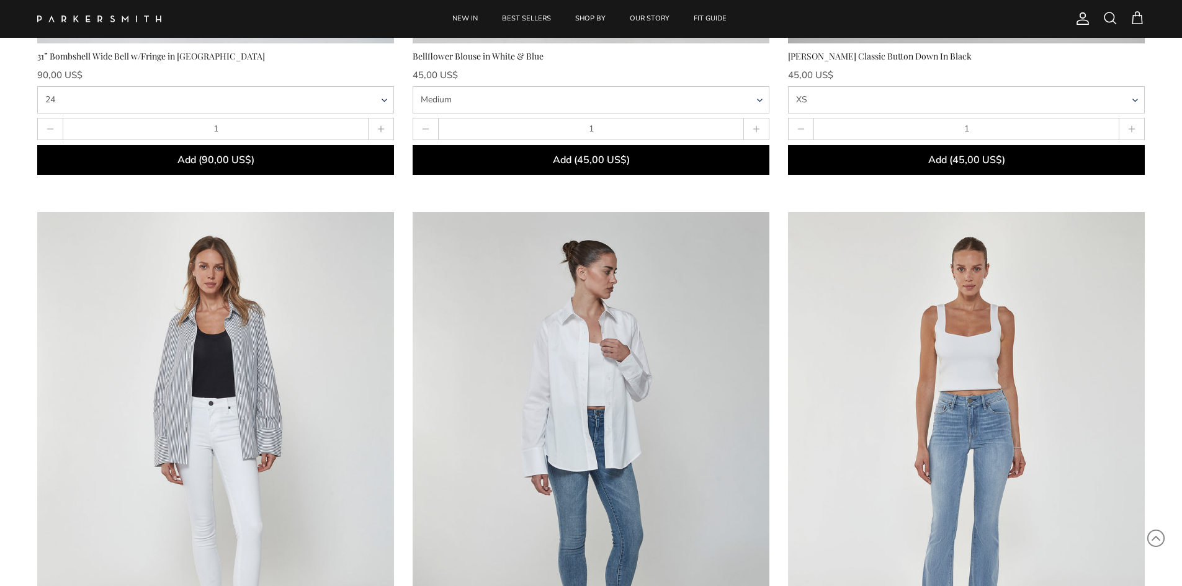
scroll to position [807, 0]
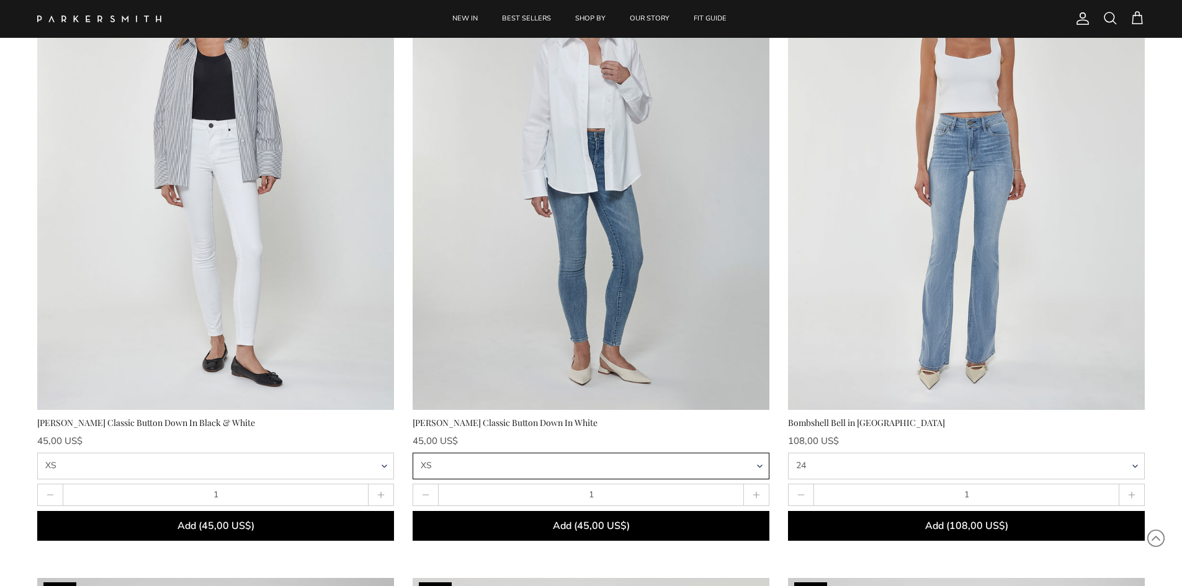
click at [570, 454] on select "XS S M L XL" at bounding box center [591, 466] width 357 height 27
click at [413, 453] on select "XS S M L XL" at bounding box center [591, 466] width 357 height 27
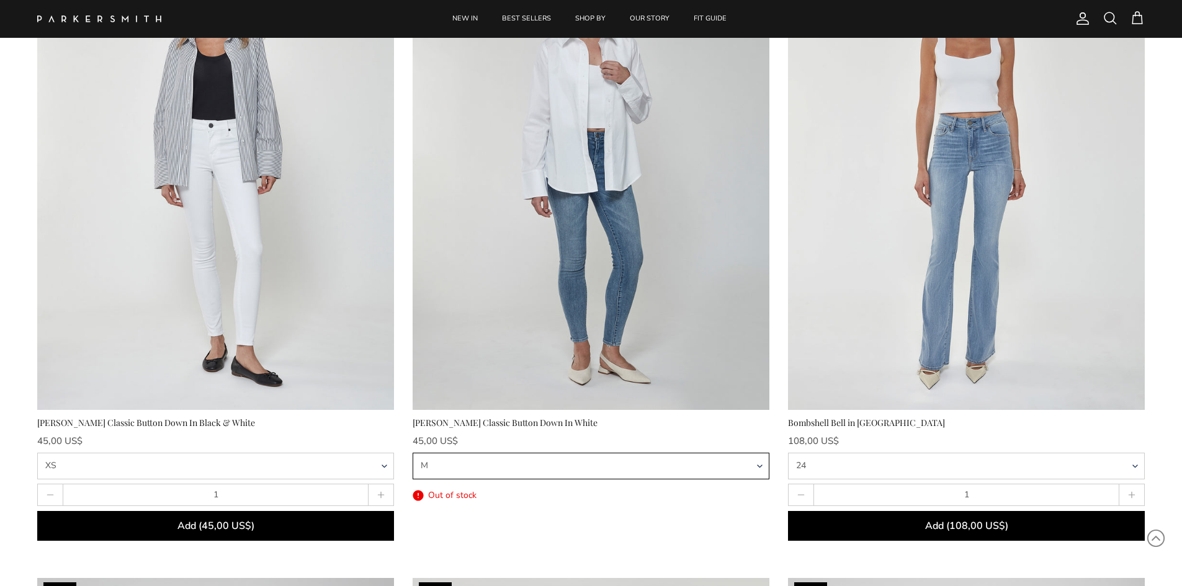
click at [640, 467] on select "XS S M L XL" at bounding box center [591, 466] width 357 height 27
select select "XS"
click at [413, 453] on select "XS S M L XL" at bounding box center [591, 466] width 357 height 27
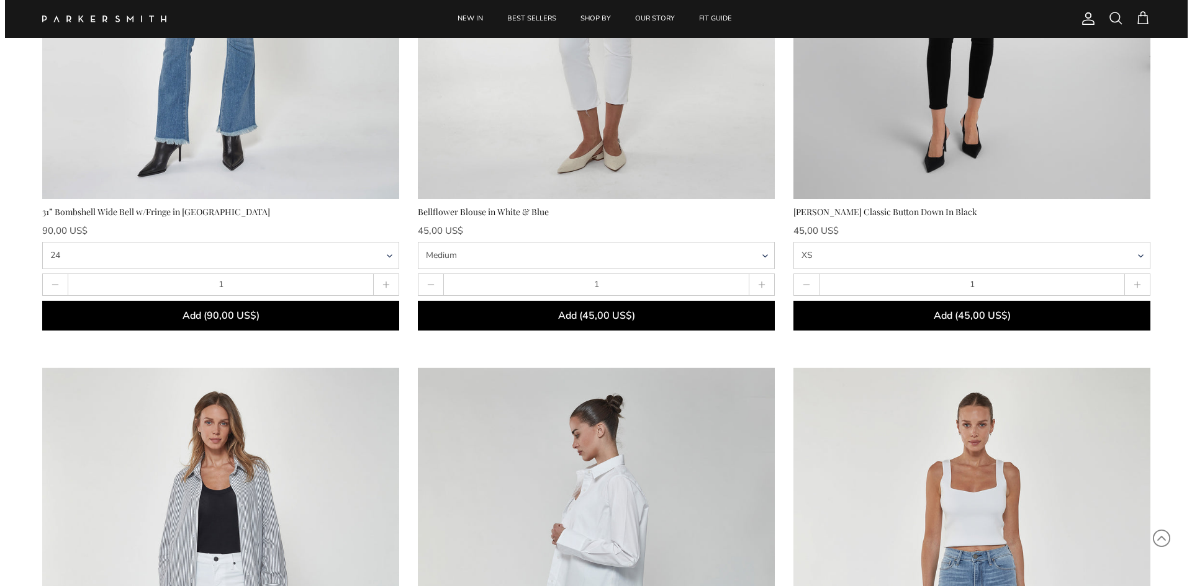
scroll to position [372, 0]
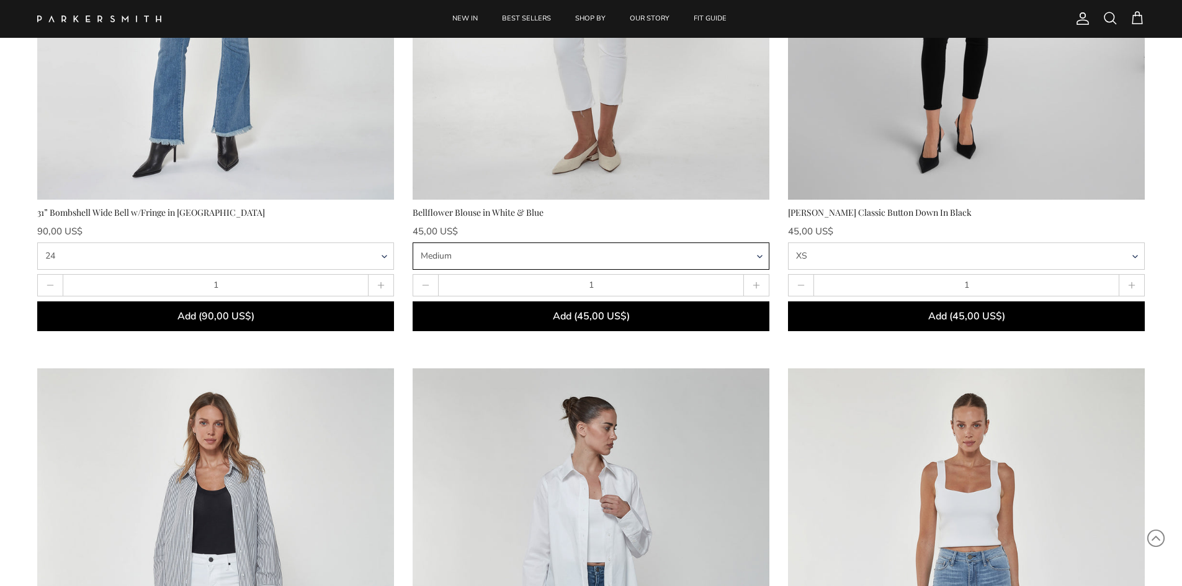
click at [644, 255] on select "Extra Small Small Medium Large Extra Large" at bounding box center [591, 256] width 357 height 27
click at [413, 243] on select "Extra Small Small Medium Large Extra Large" at bounding box center [591, 256] width 357 height 27
click at [1144, 17] on span at bounding box center [1137, 18] width 15 height 15
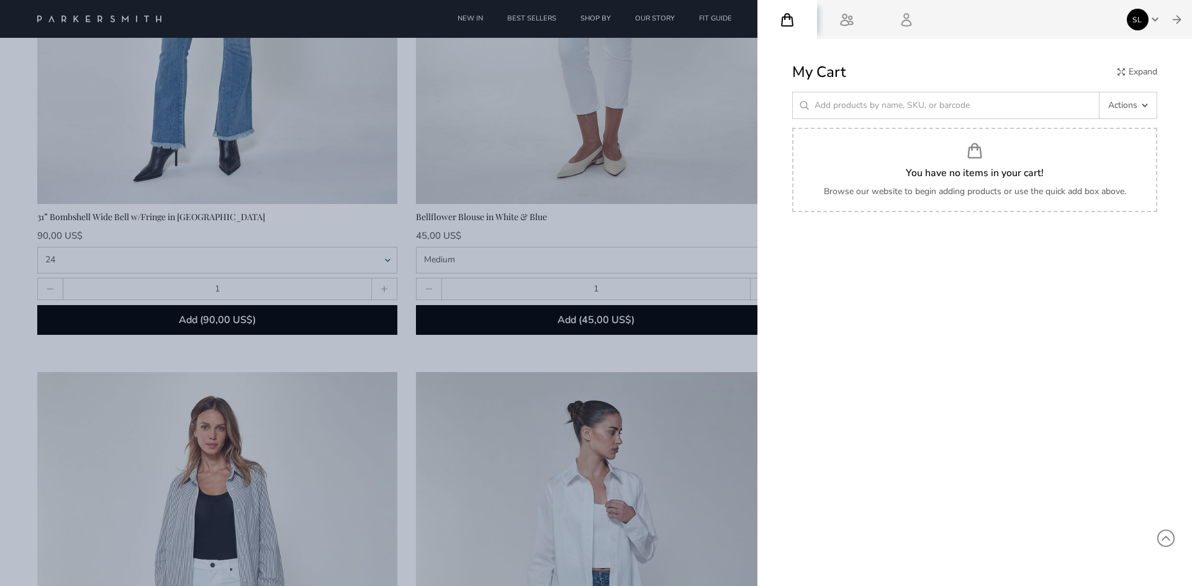
click at [1118, 91] on div "My Cart Expand Actions Upload CSV file Add custom item Clear cart Save shopping…" at bounding box center [974, 90] width 365 height 58
click at [1118, 105] on span "Actions" at bounding box center [1122, 105] width 29 height 13
